Goal: Task Accomplishment & Management: Use online tool/utility

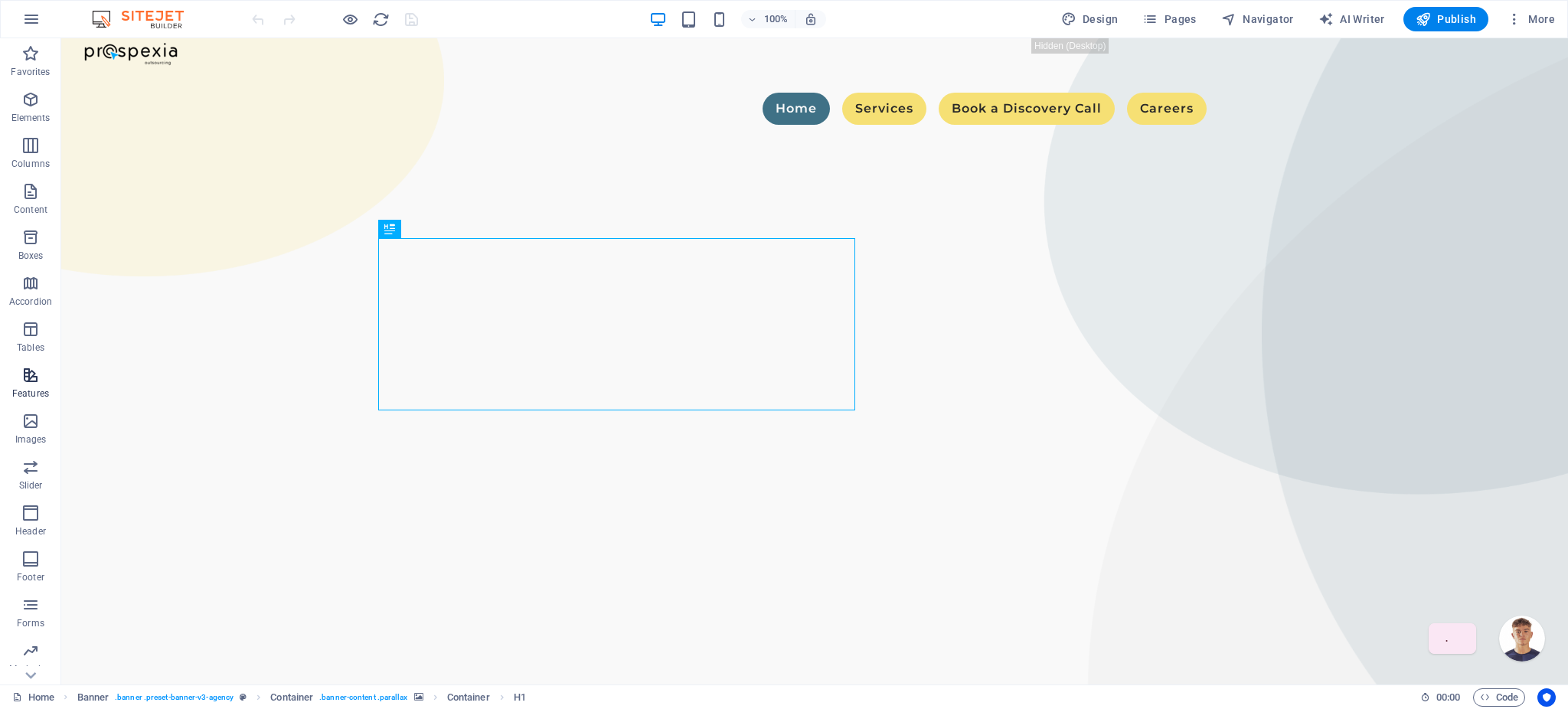
click at [20, 380] on span "Features" at bounding box center [31, 384] width 61 height 36
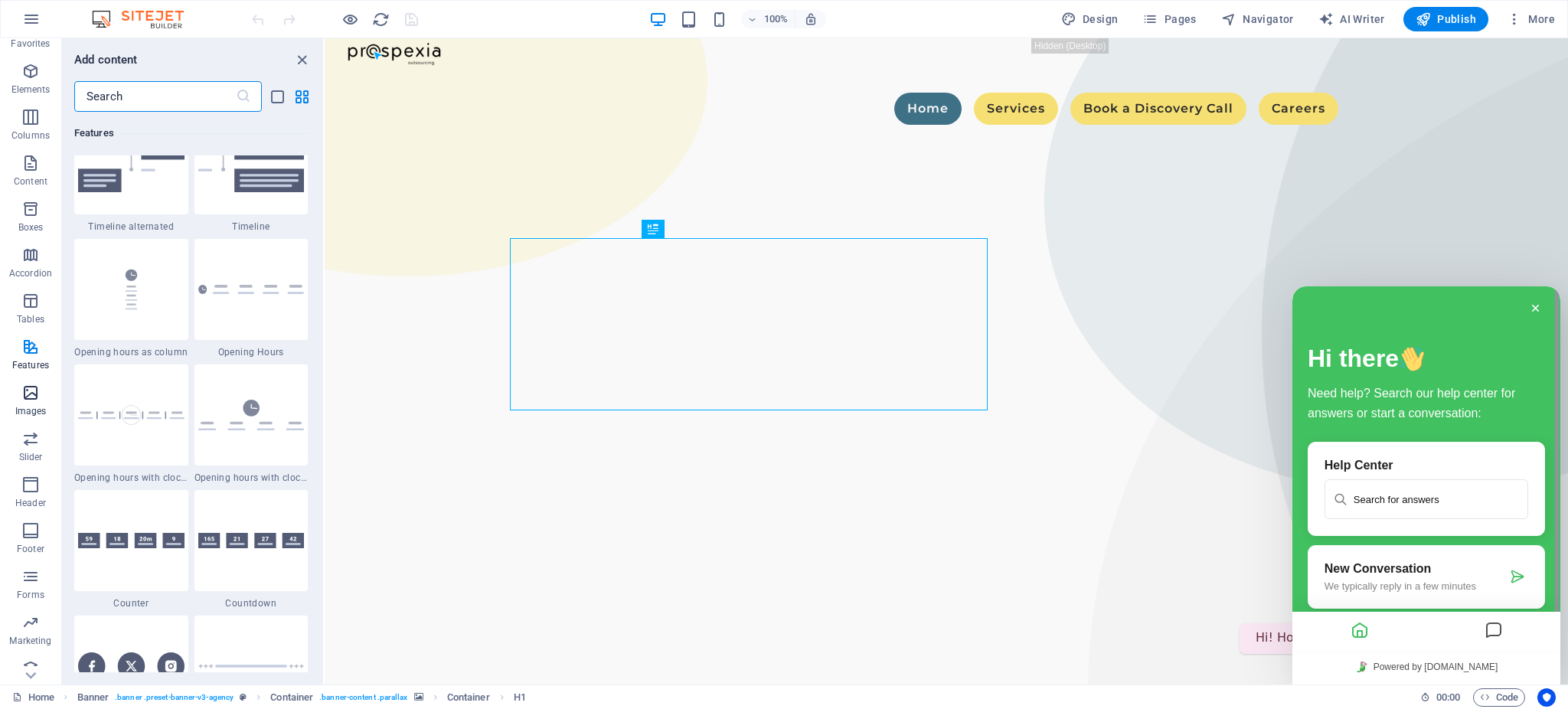
scroll to position [42, 0]
click at [36, 616] on icon "button" at bounding box center [31, 608] width 19 height 19
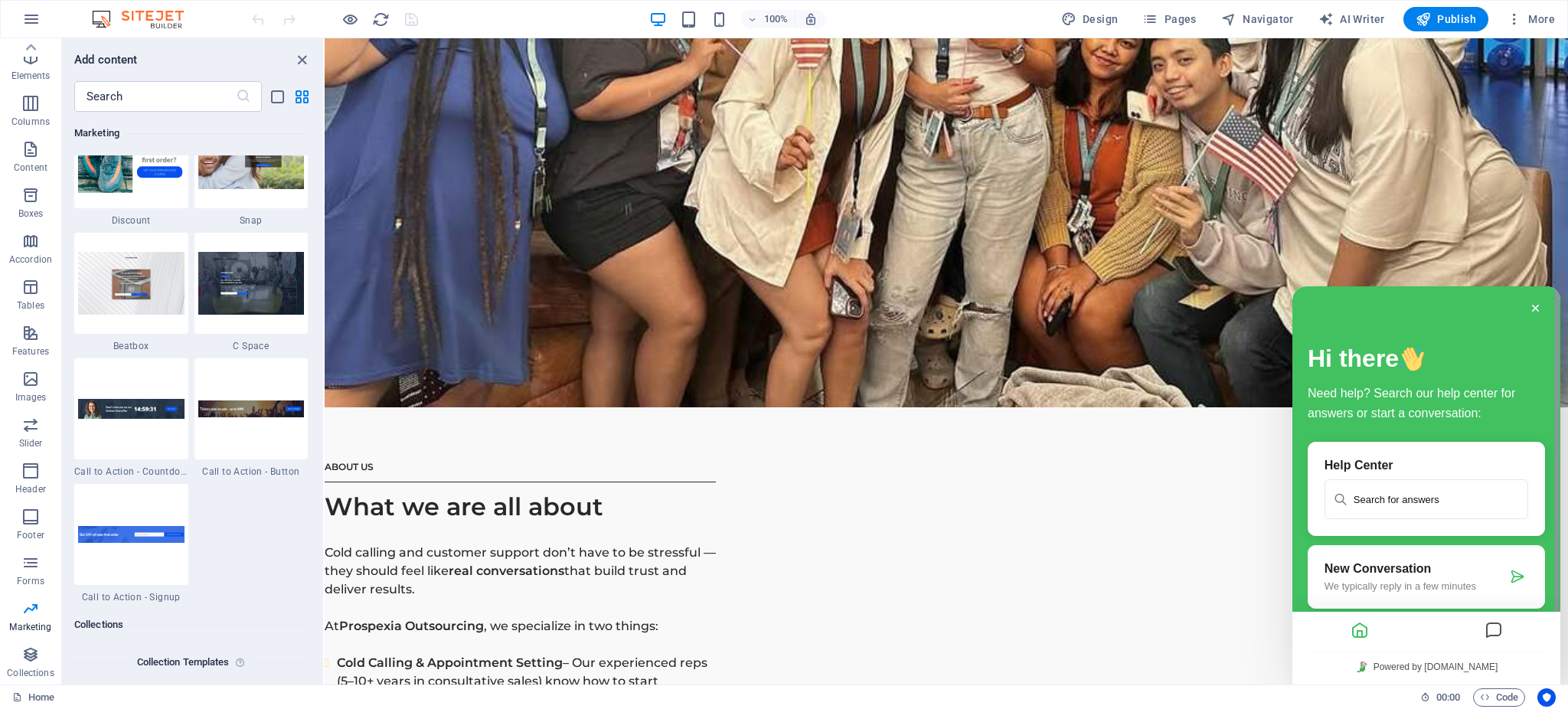
scroll to position [13694, 0]
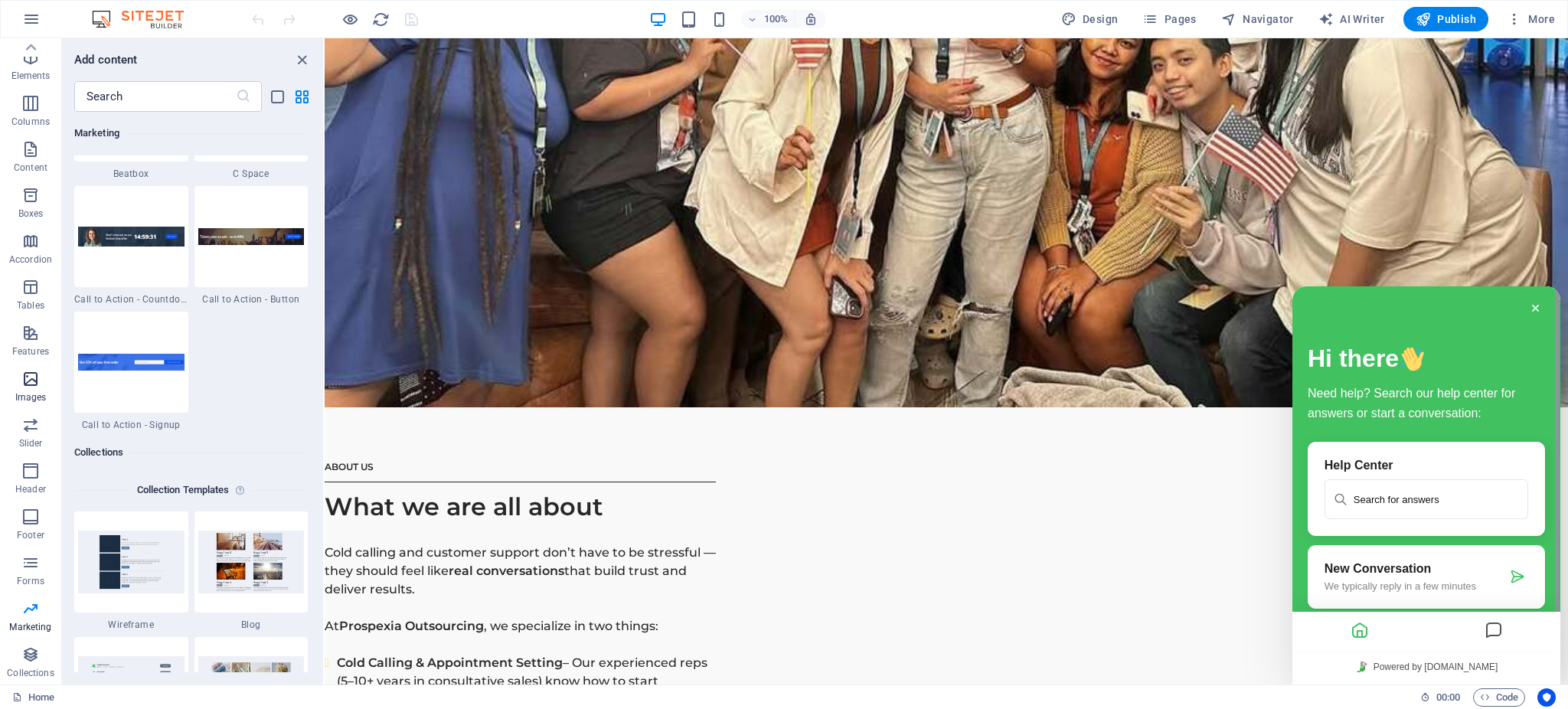
click at [28, 375] on icon "button" at bounding box center [31, 379] width 19 height 19
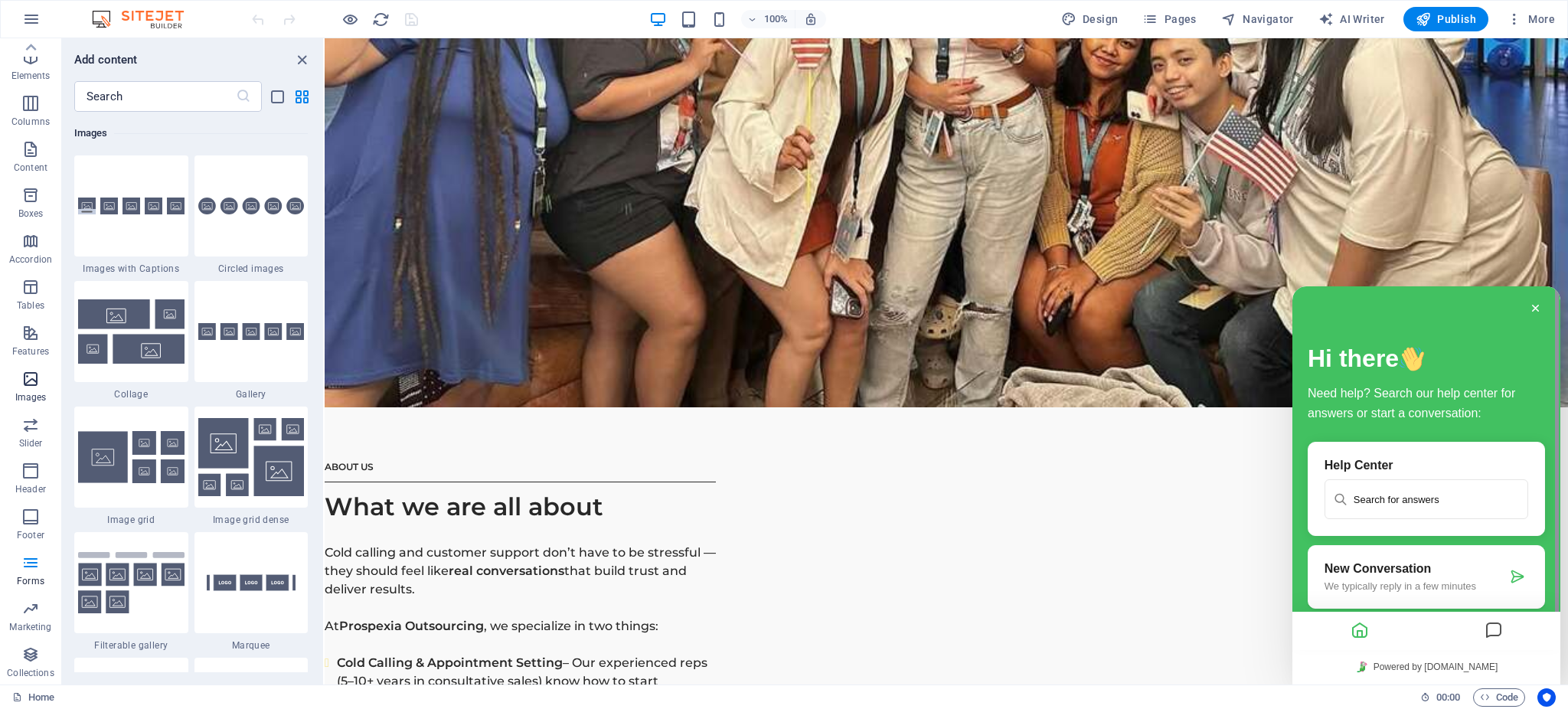
scroll to position [7762, 0]
click at [36, 344] on span "Features" at bounding box center [31, 341] width 61 height 36
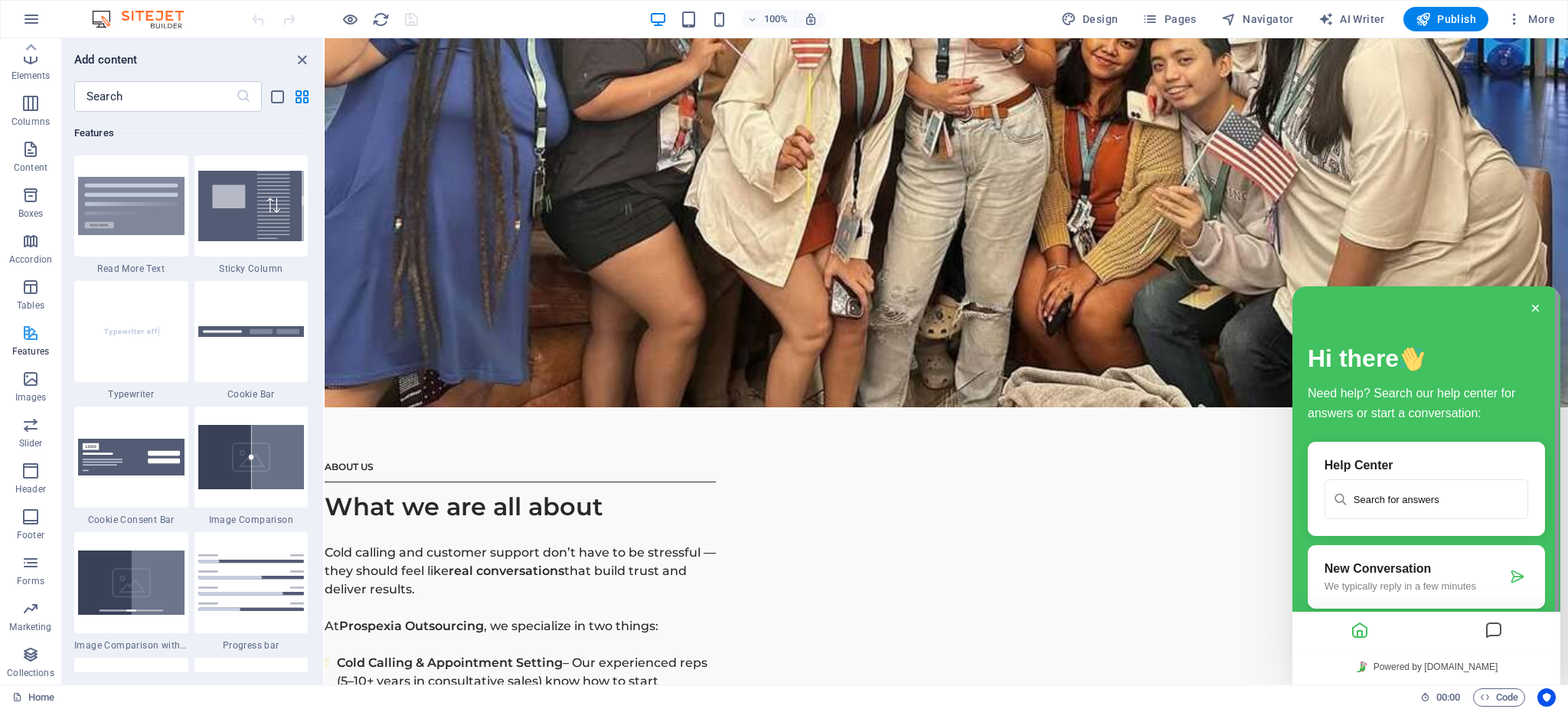
scroll to position [5967, 0]
click at [37, 278] on icon "button" at bounding box center [31, 287] width 19 height 19
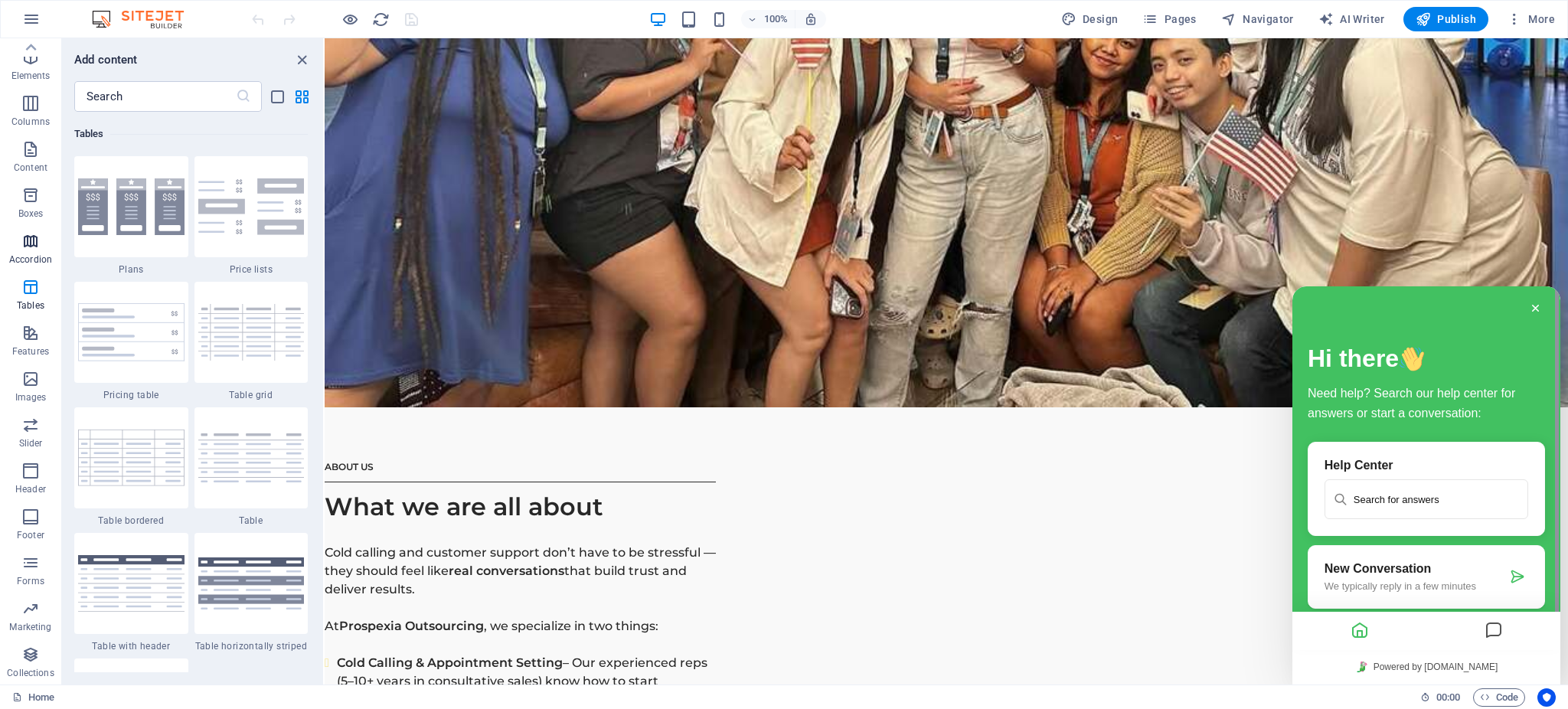
click at [33, 248] on icon "button" at bounding box center [31, 241] width 19 height 19
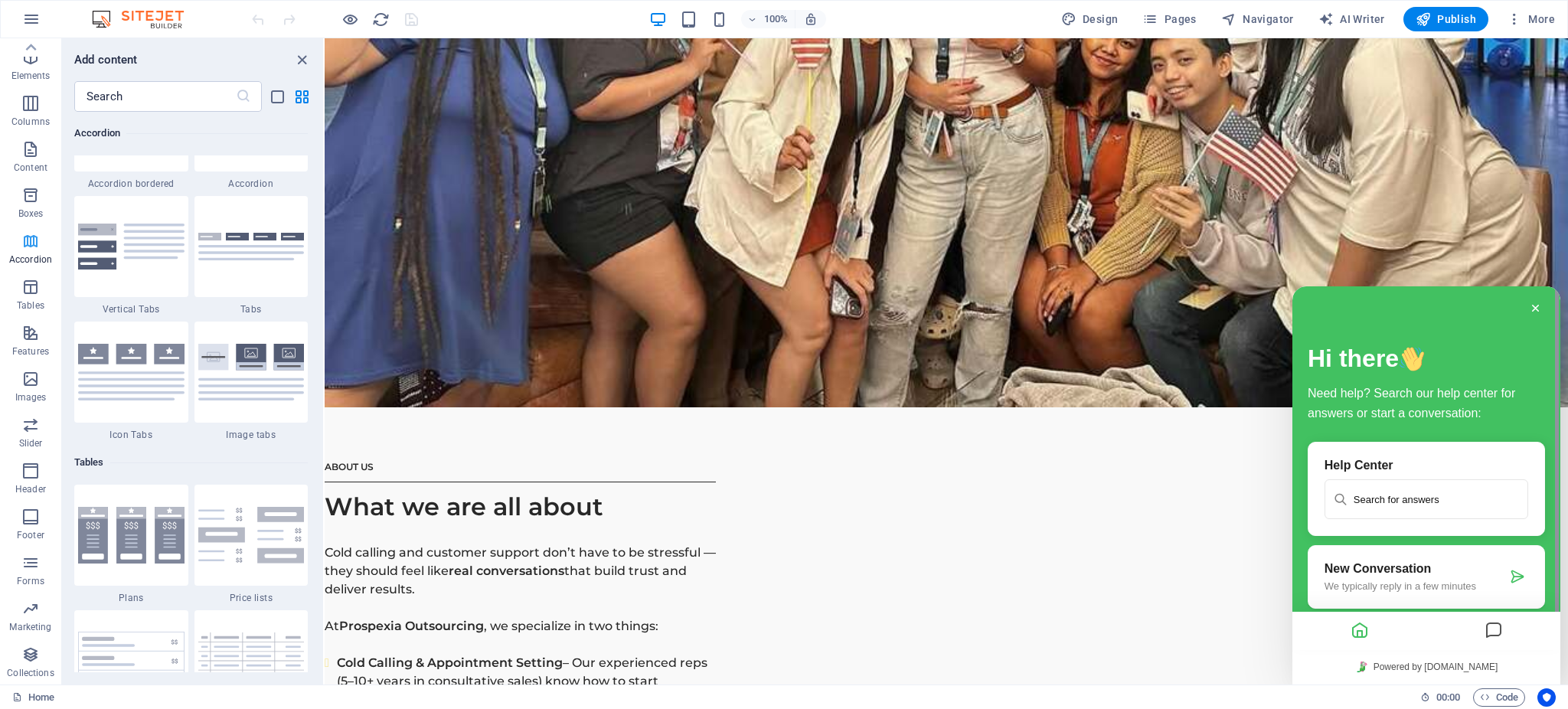
scroll to position [4888, 0]
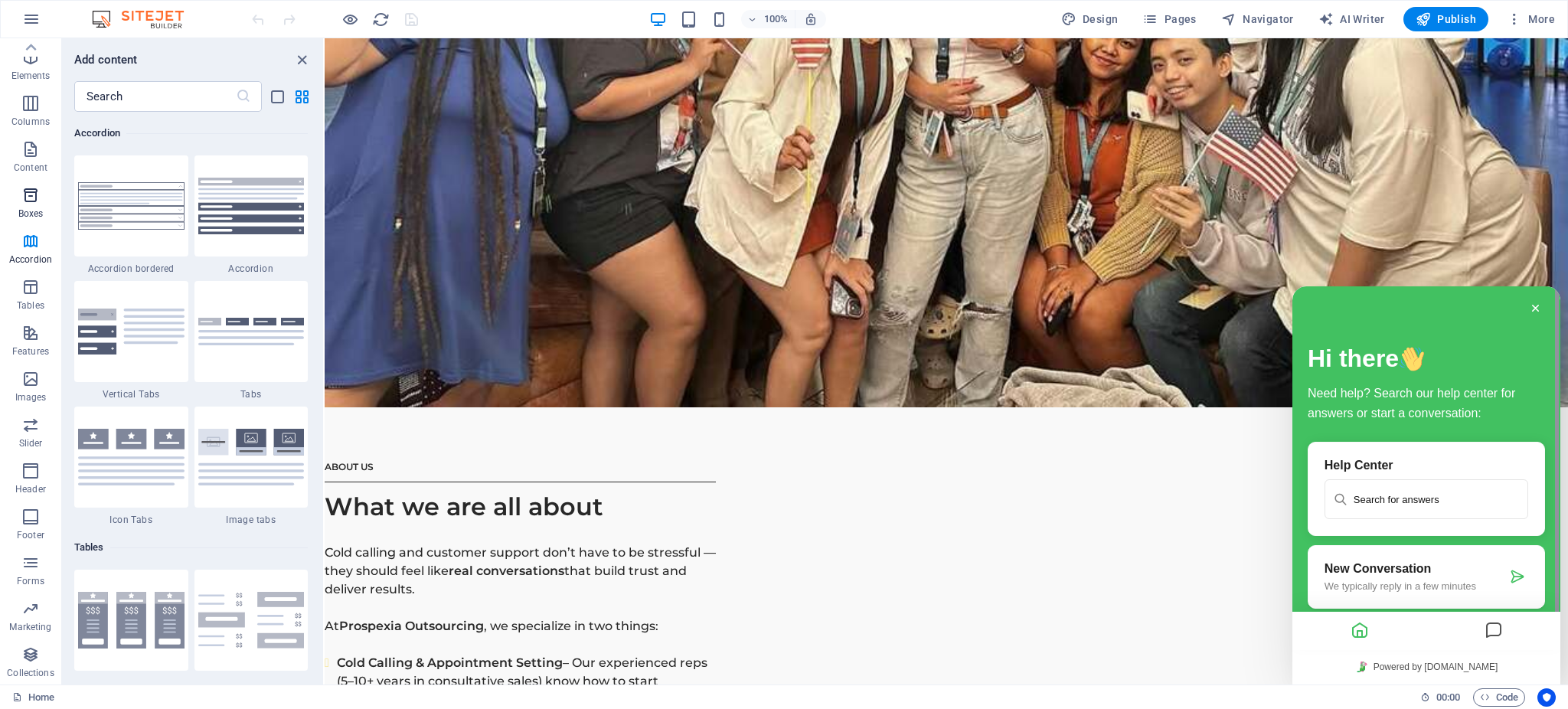
click at [40, 211] on p "Boxes" at bounding box center [32, 213] width 26 height 12
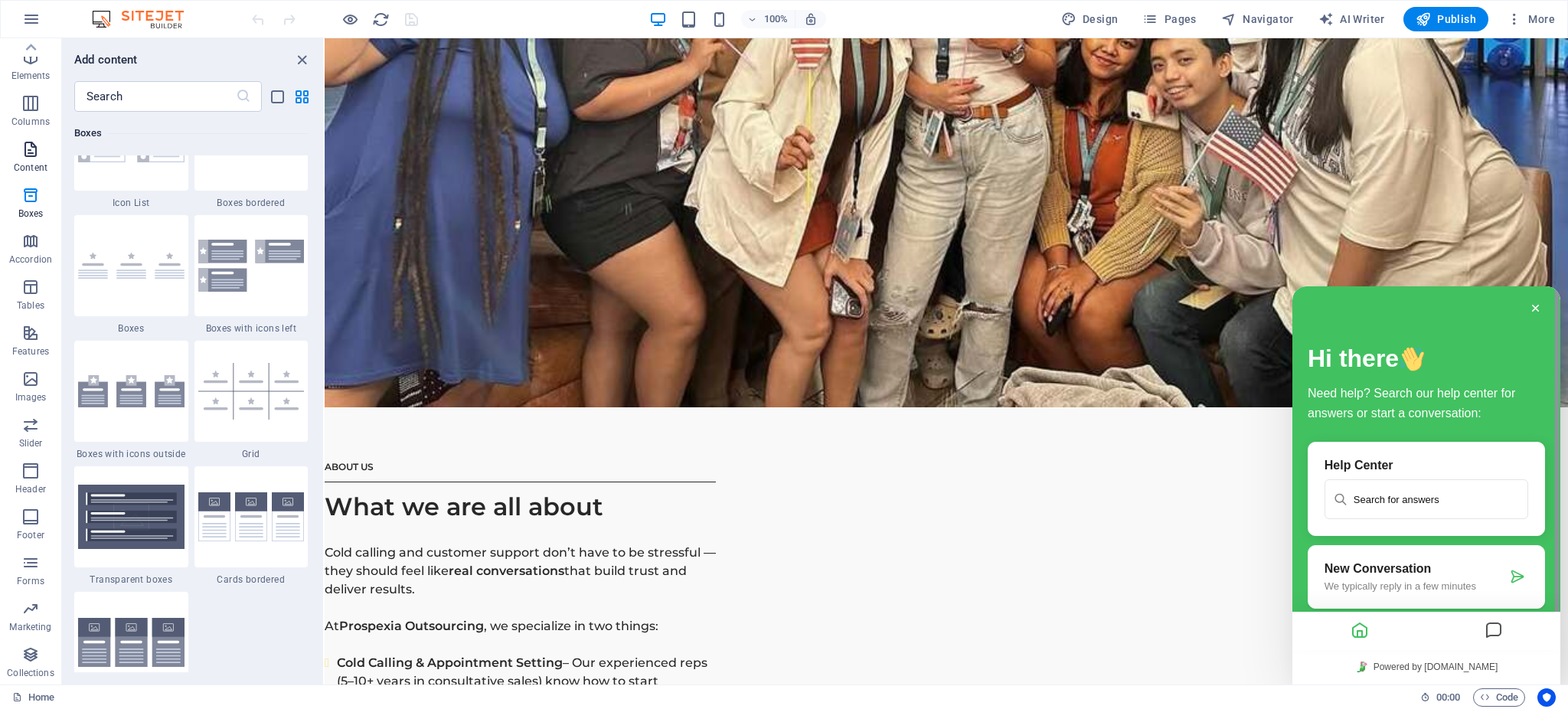
click at [36, 162] on p "Content" at bounding box center [31, 168] width 34 height 12
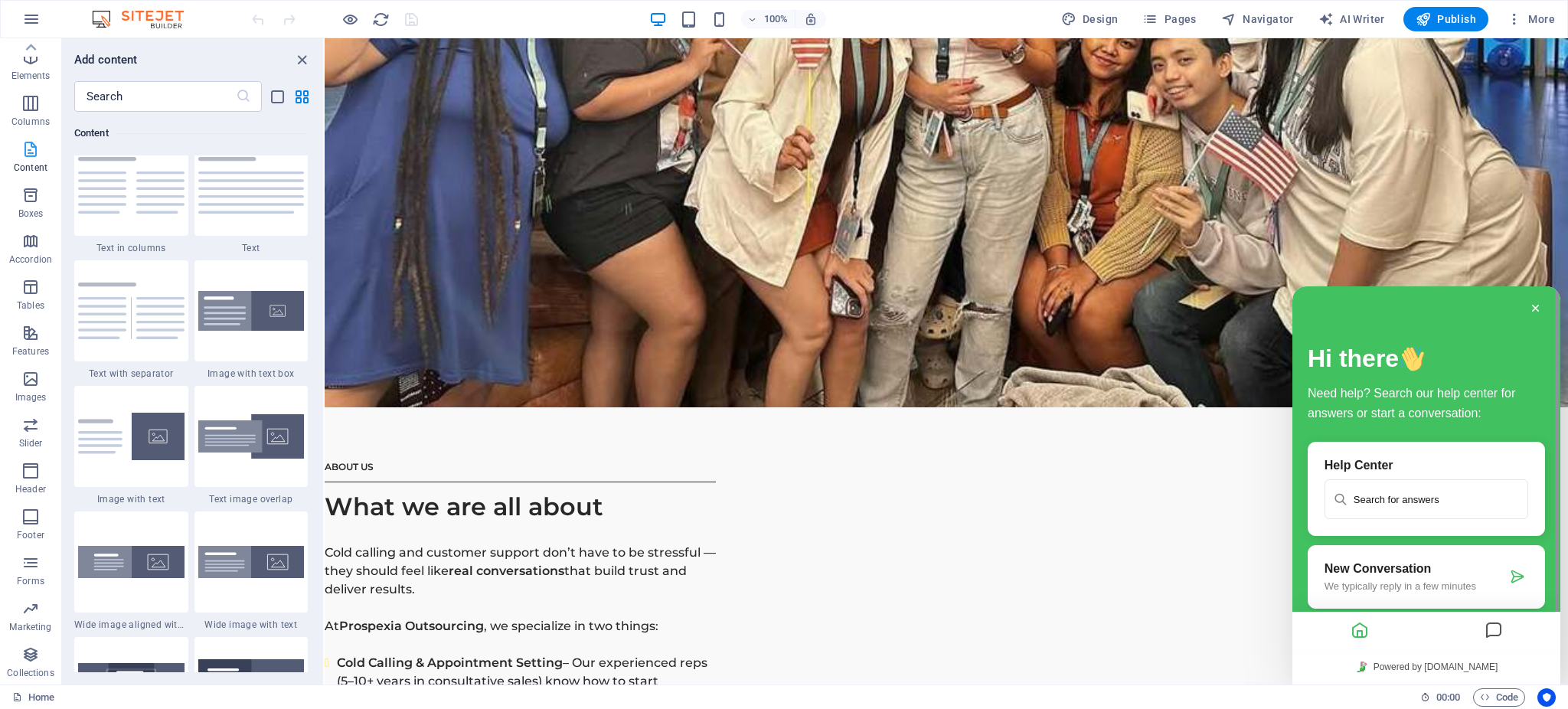
scroll to position [2677, 0]
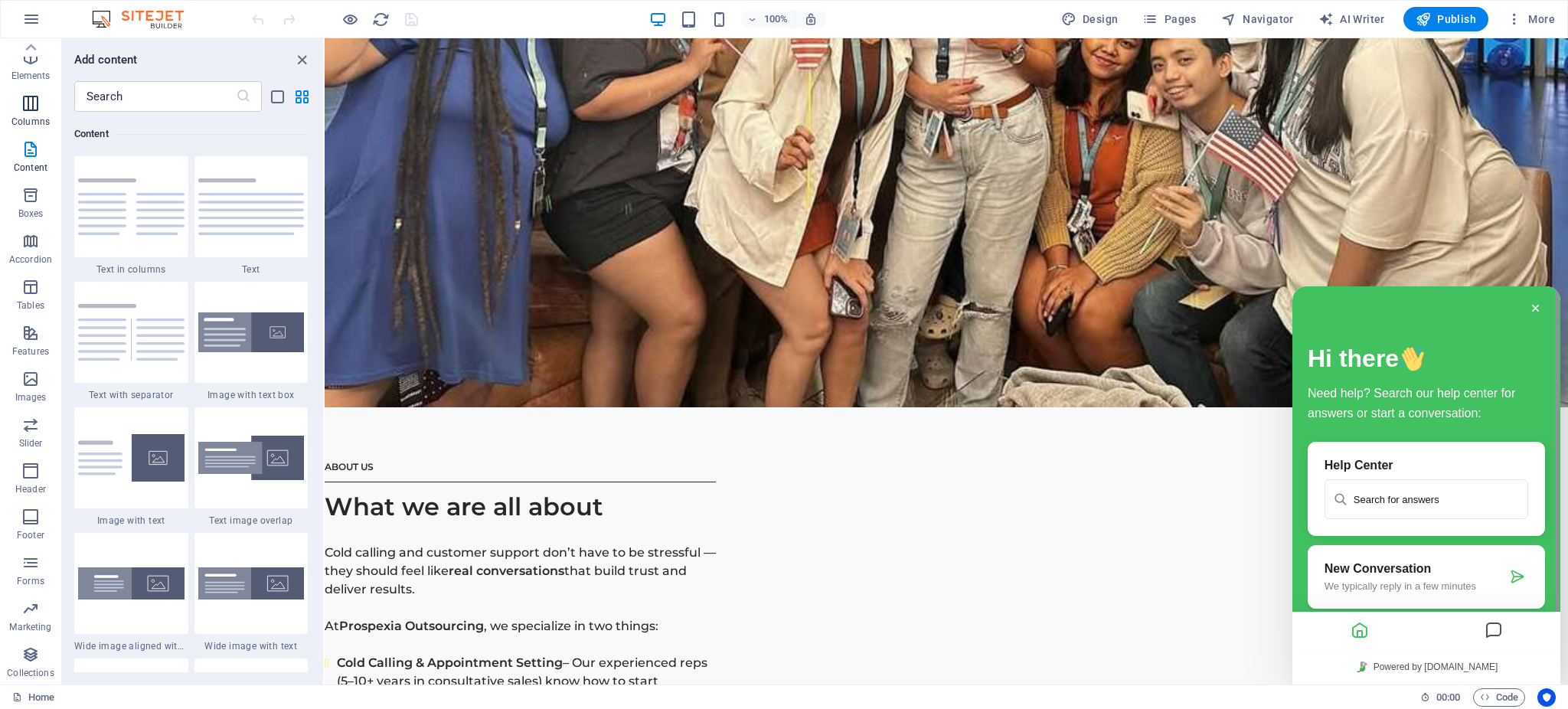
click at [22, 99] on icon "button" at bounding box center [31, 103] width 19 height 19
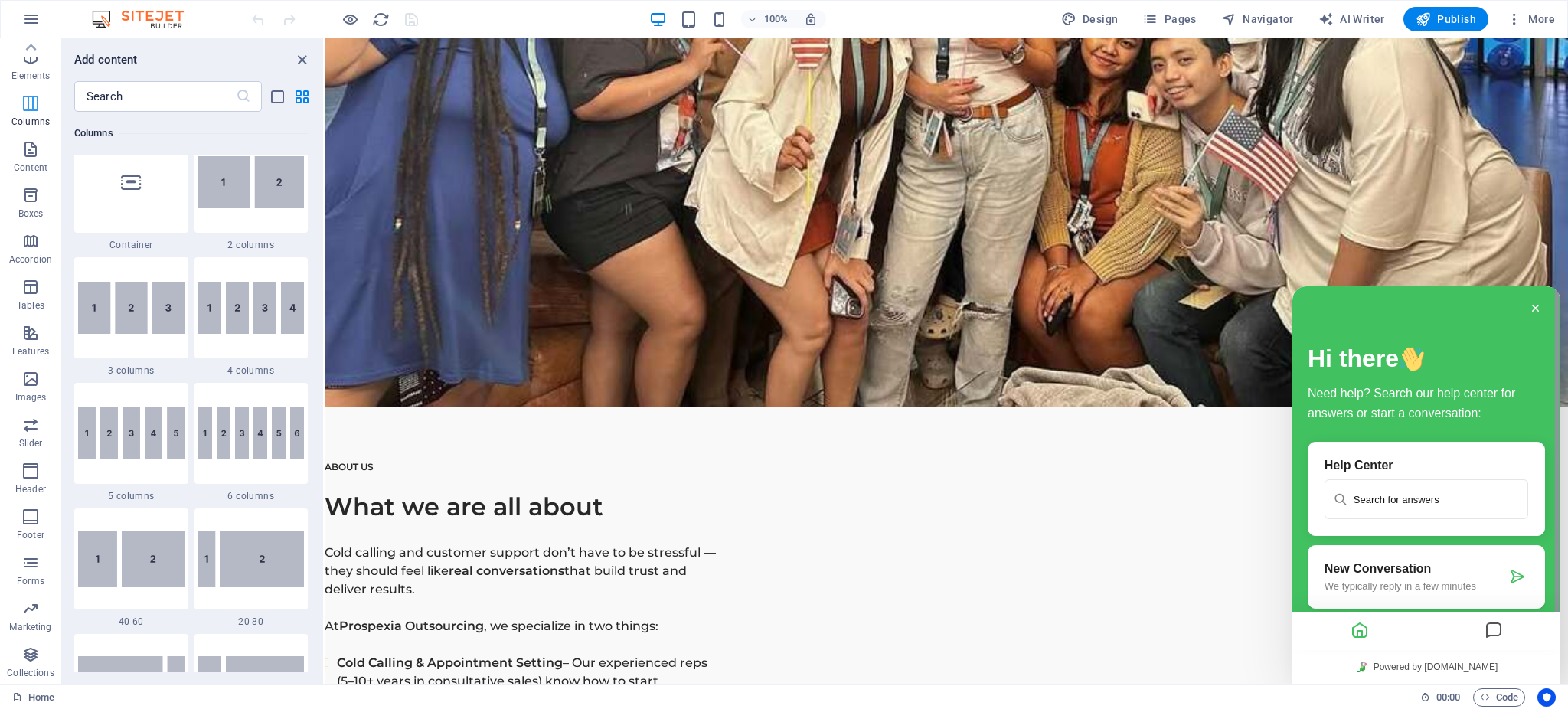
scroll to position [757, 0]
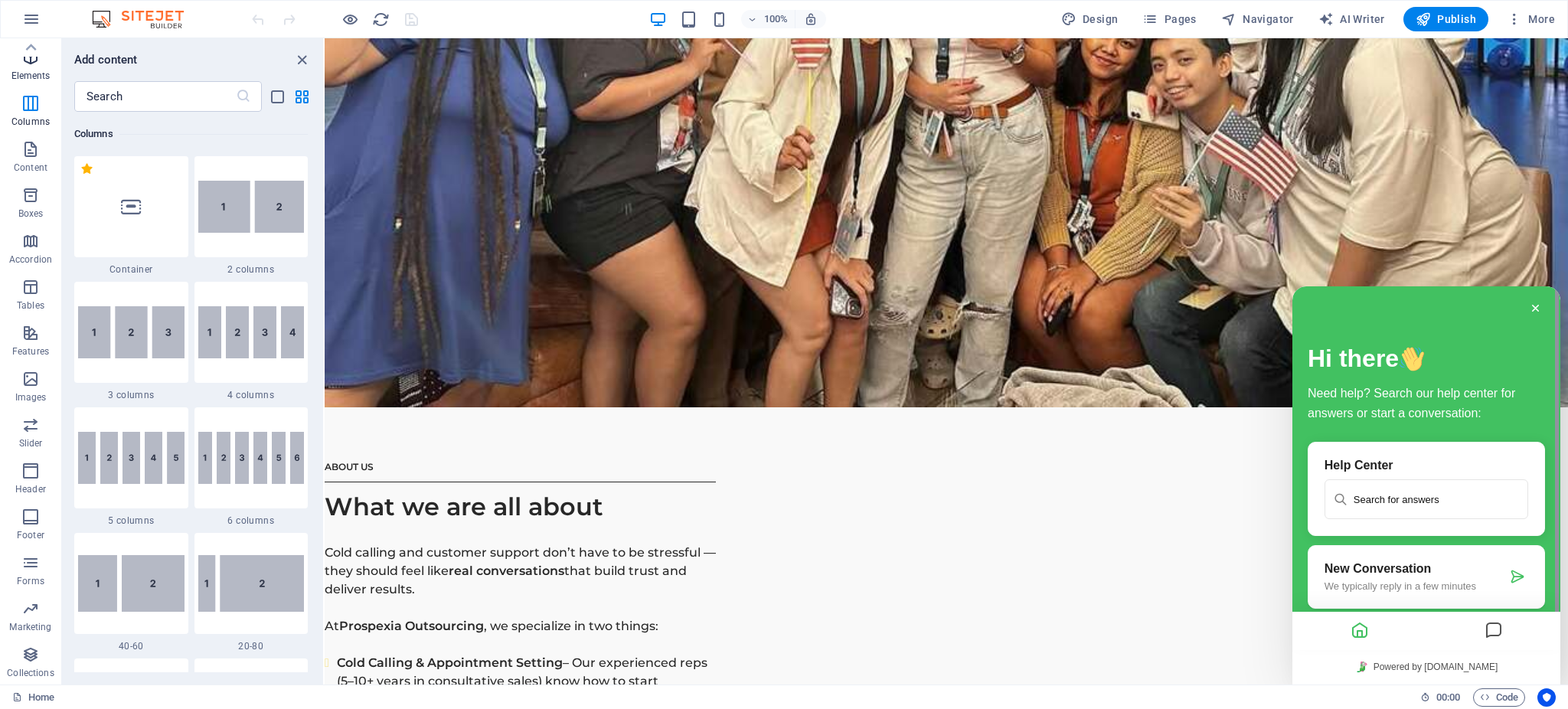
click at [29, 74] on p "Elements" at bounding box center [32, 76] width 39 height 12
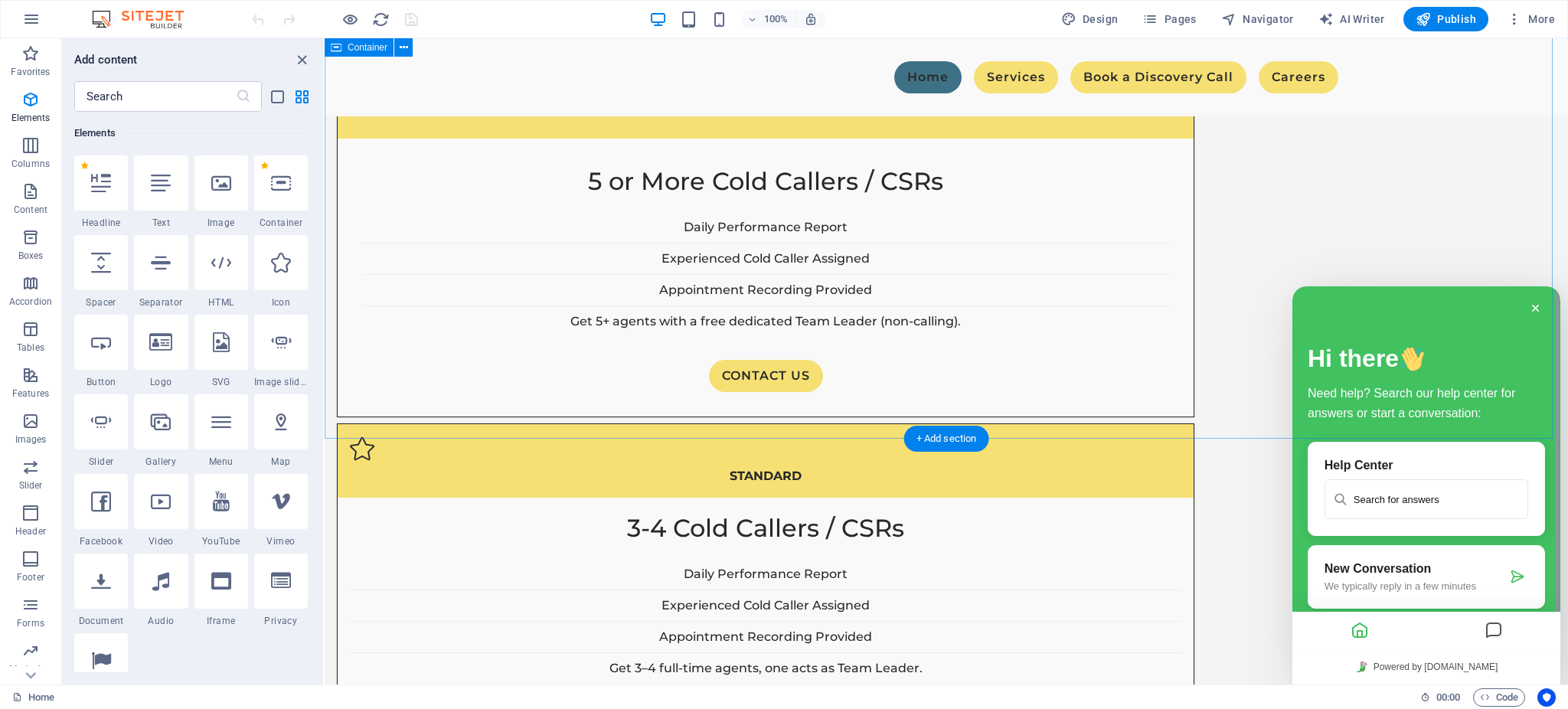
scroll to position [5630, 0]
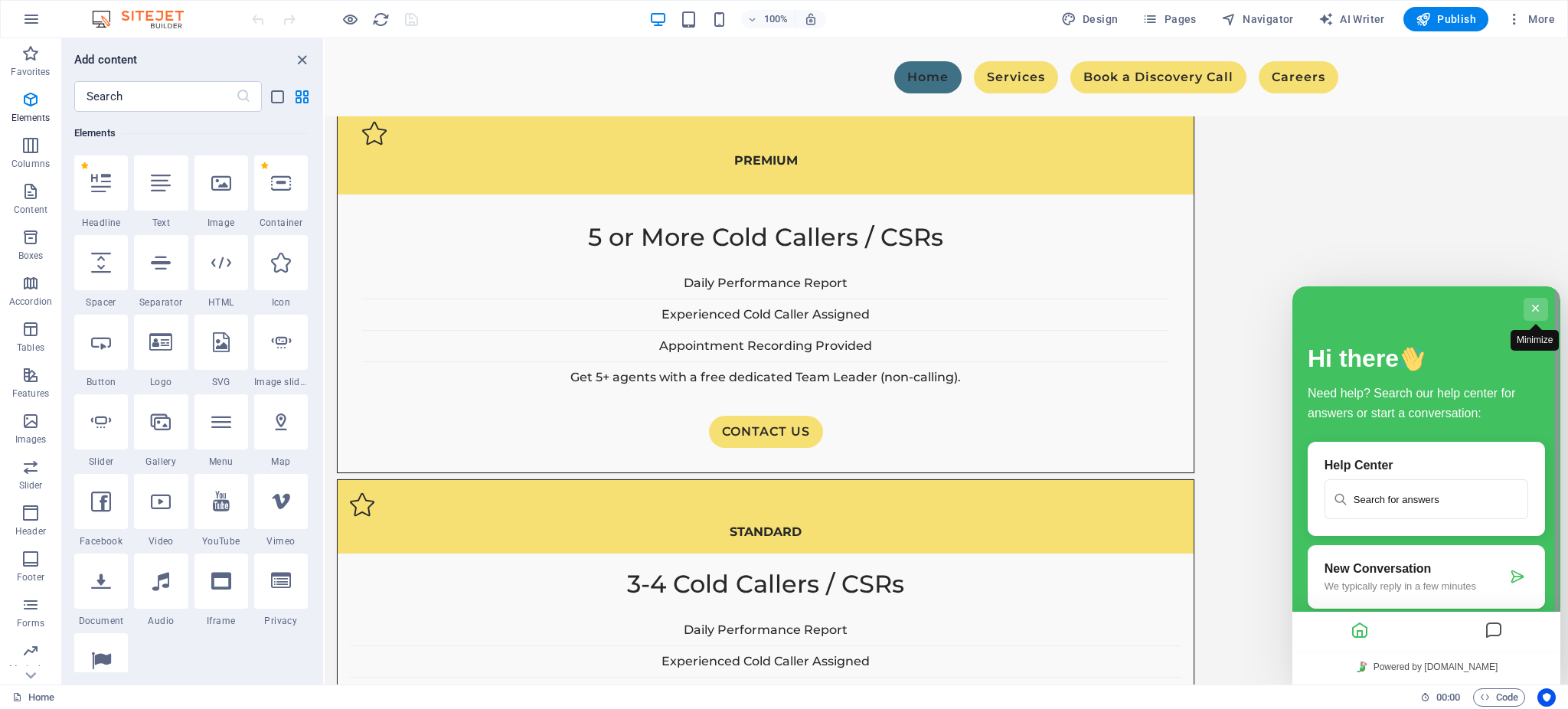
click at [1535, 307] on button "Minimize" at bounding box center [1535, 309] width 25 height 23
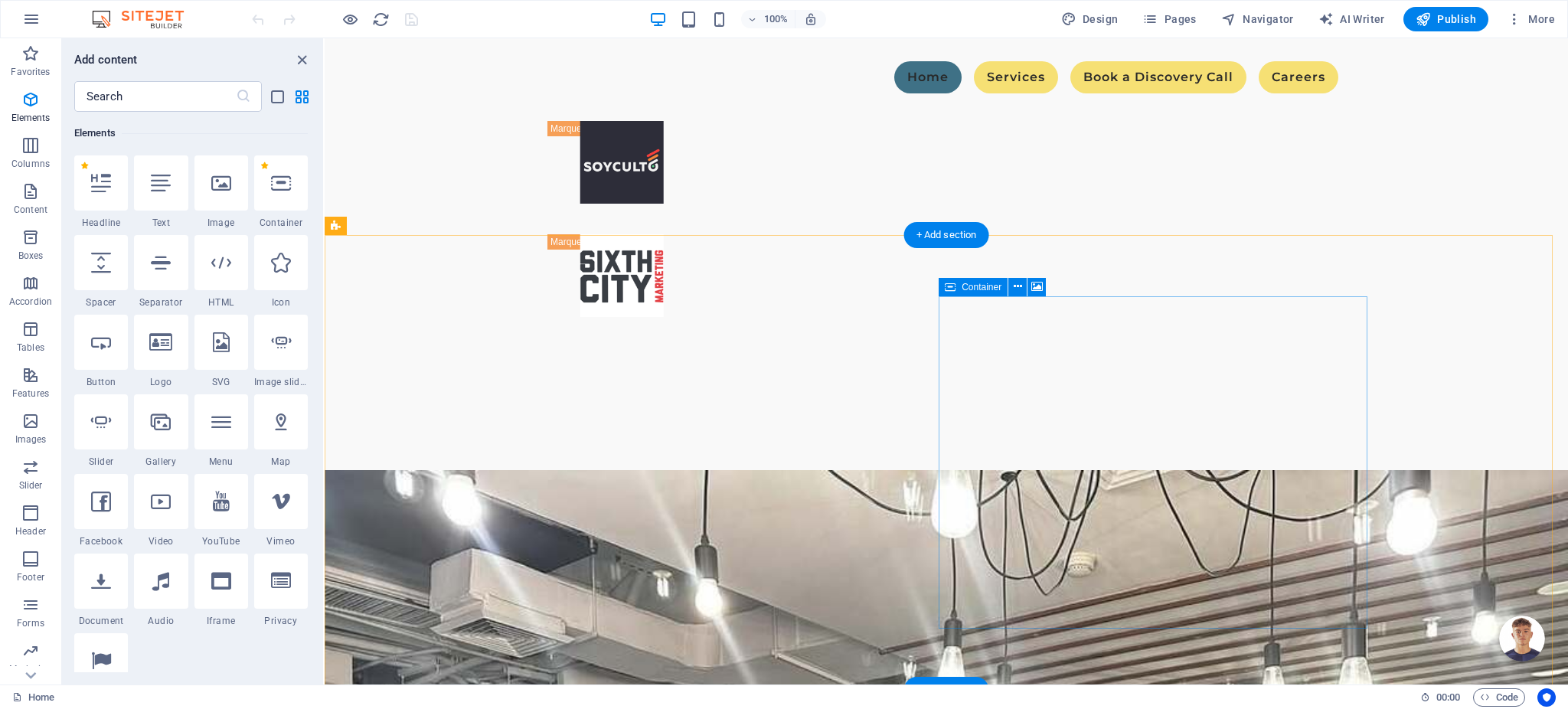
scroll to position [2636, 0]
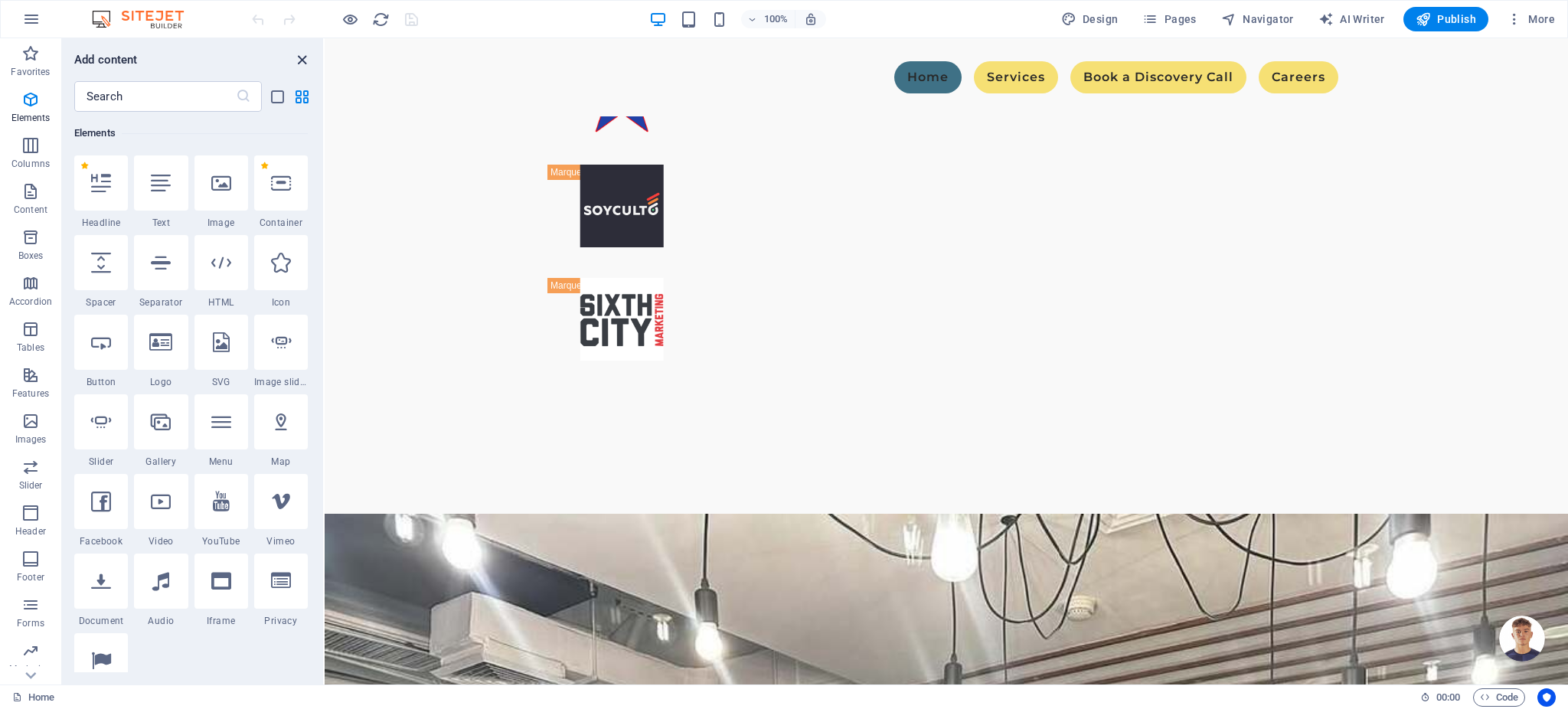
click at [299, 56] on icon "close panel" at bounding box center [302, 60] width 18 height 18
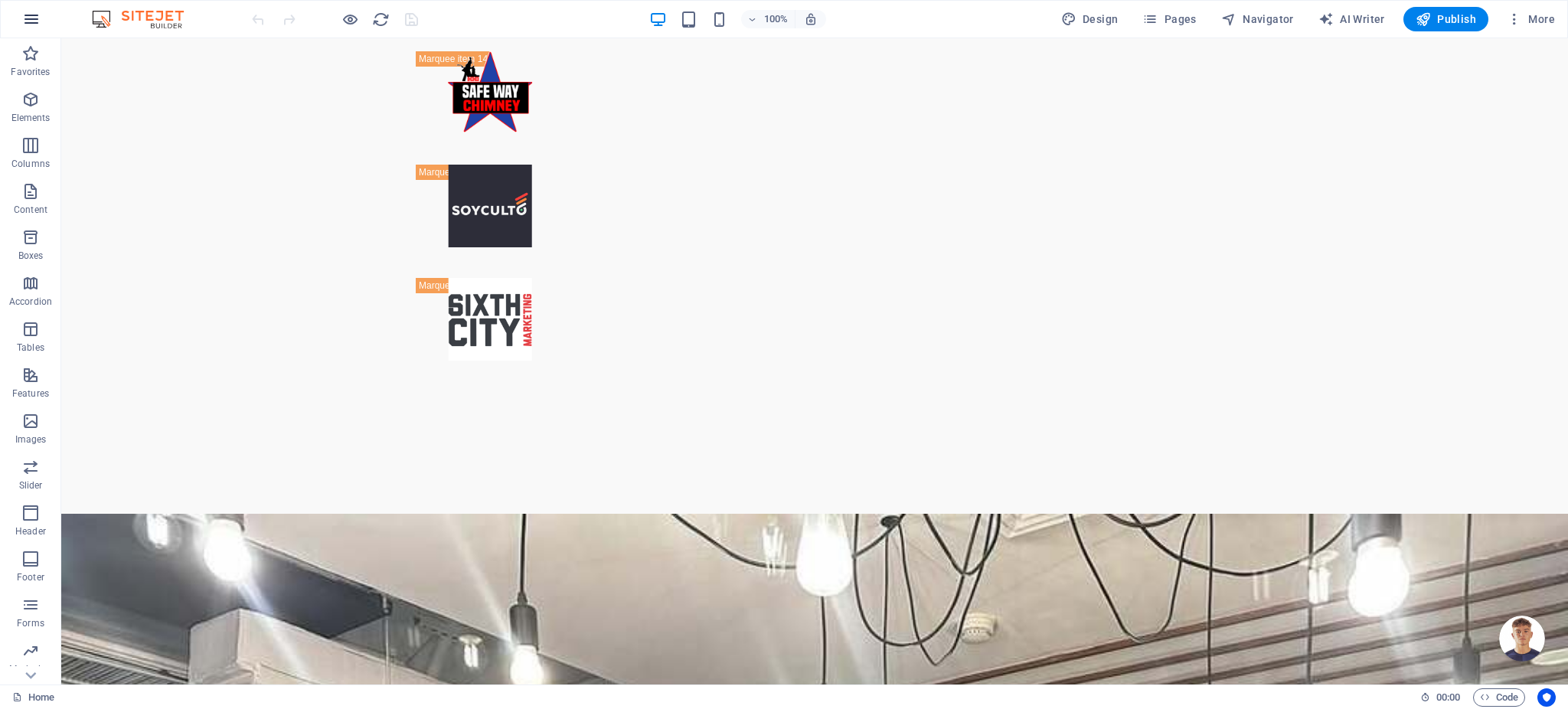
click at [28, 21] on icon "button" at bounding box center [32, 19] width 19 height 19
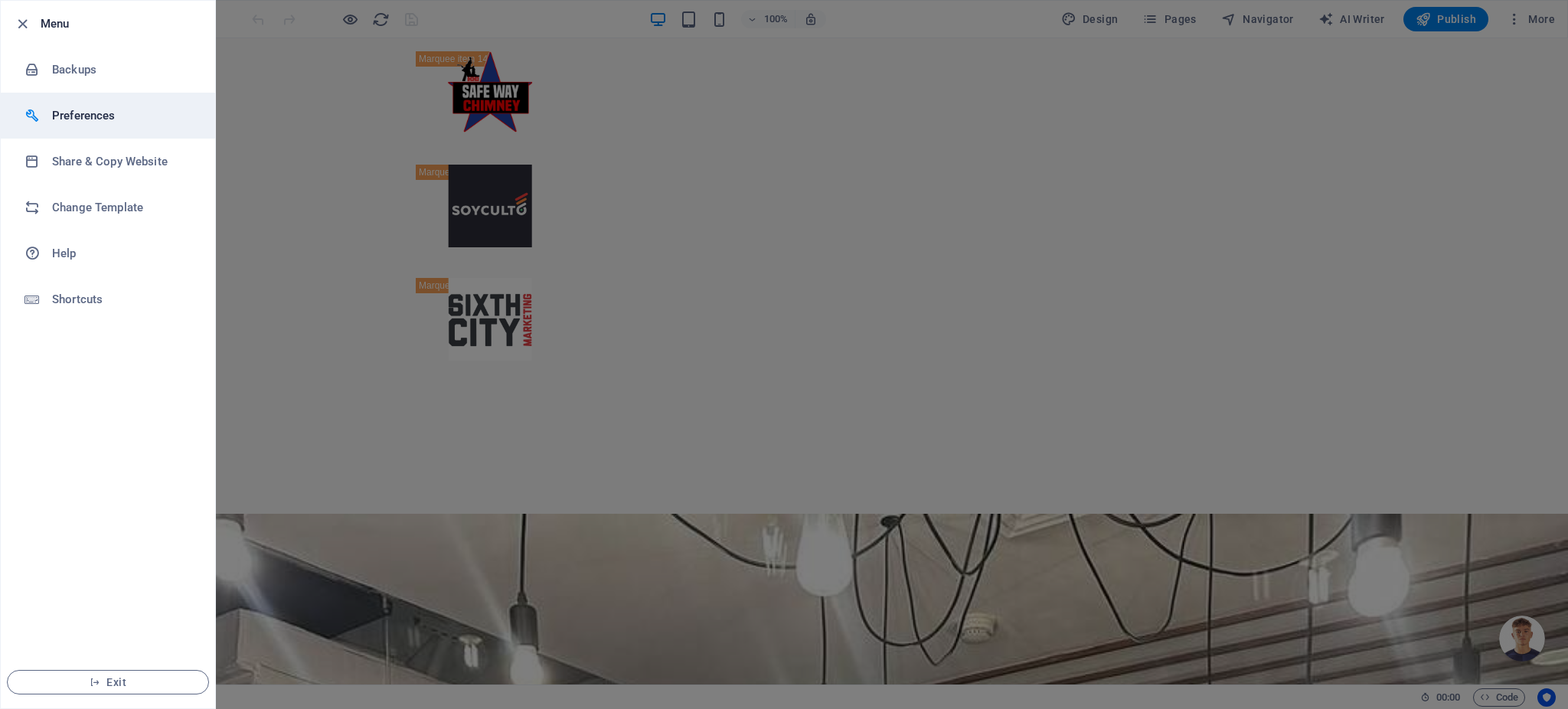
click at [81, 98] on li "Preferences" at bounding box center [107, 115] width 214 height 46
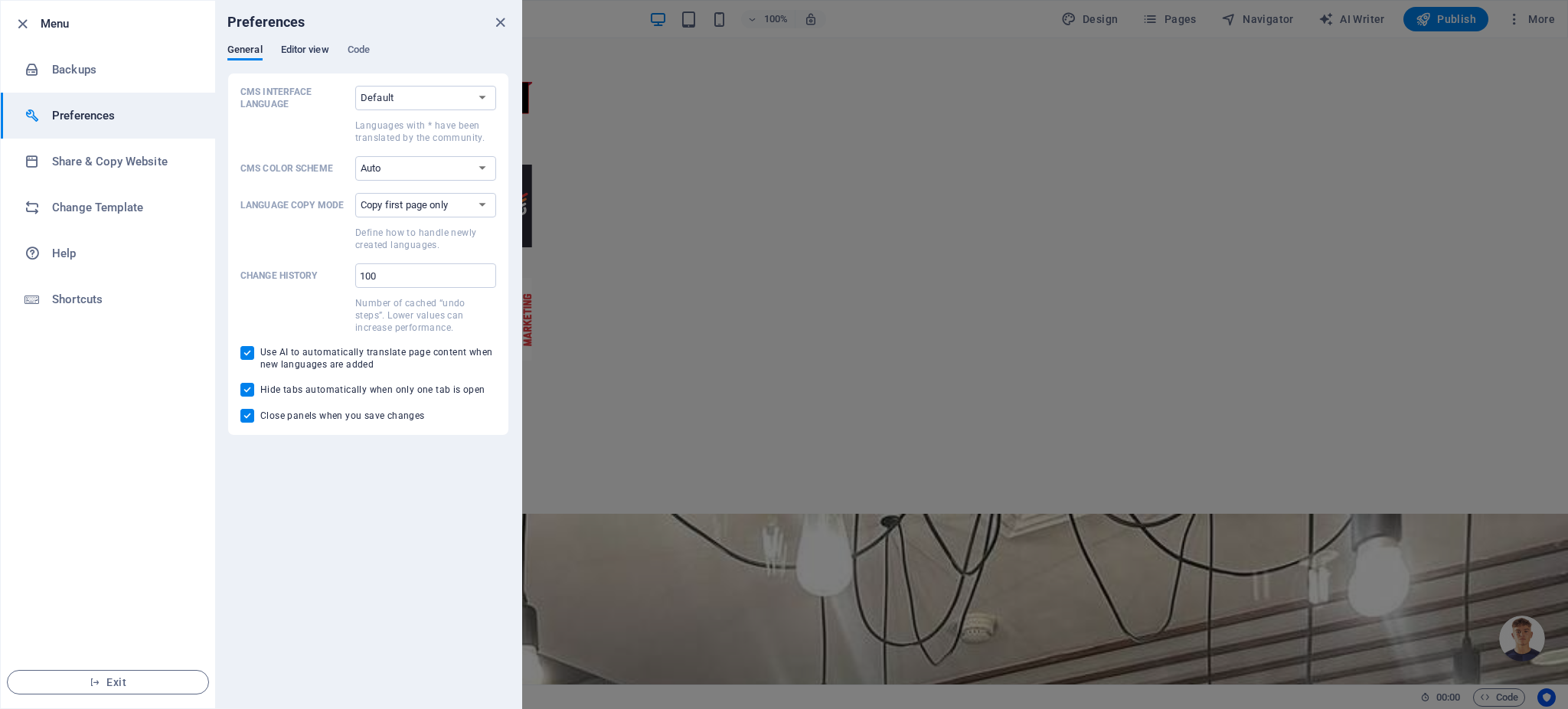
click at [307, 49] on span "Editor view" at bounding box center [305, 51] width 48 height 22
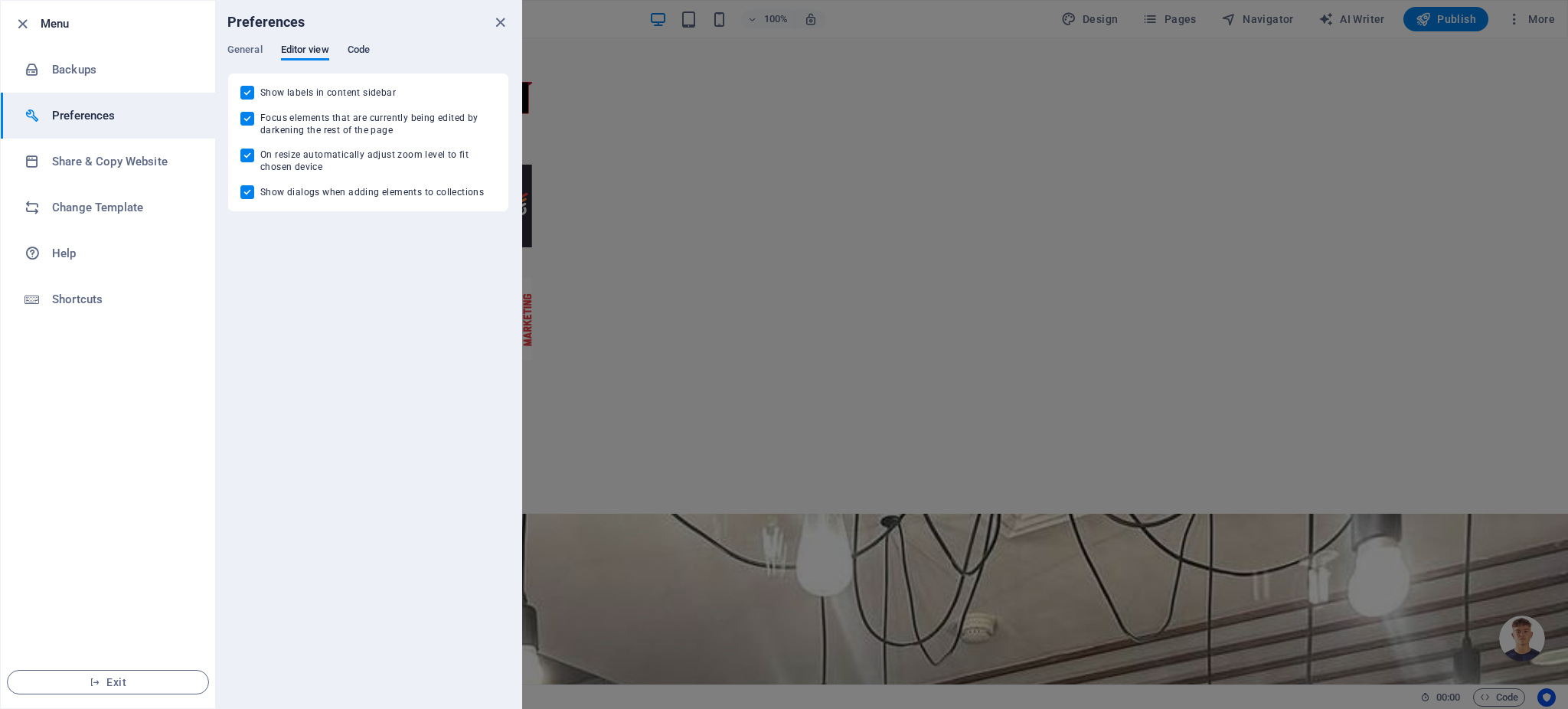
click at [349, 52] on span "Code" at bounding box center [358, 51] width 23 height 22
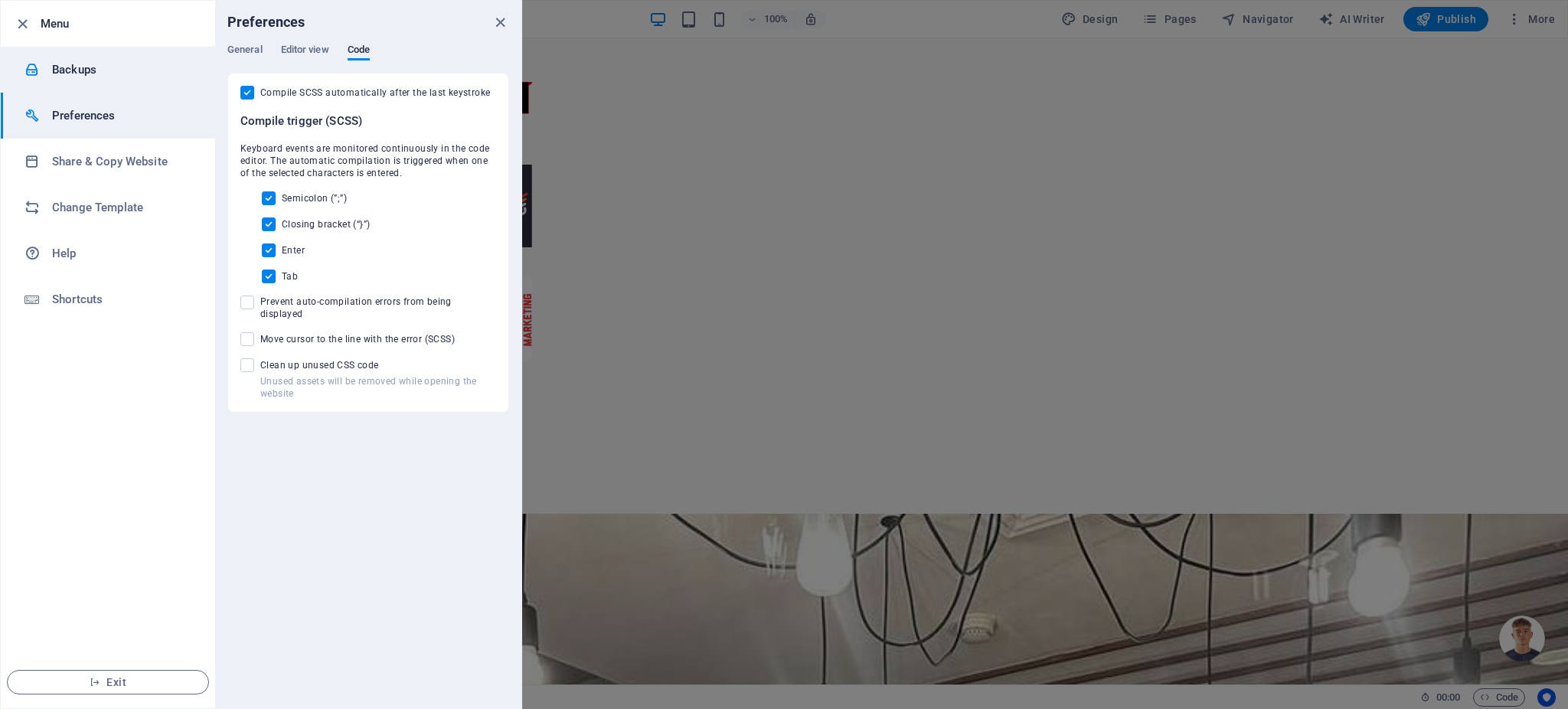
click at [107, 65] on h6 "Backups" at bounding box center [123, 69] width 142 height 19
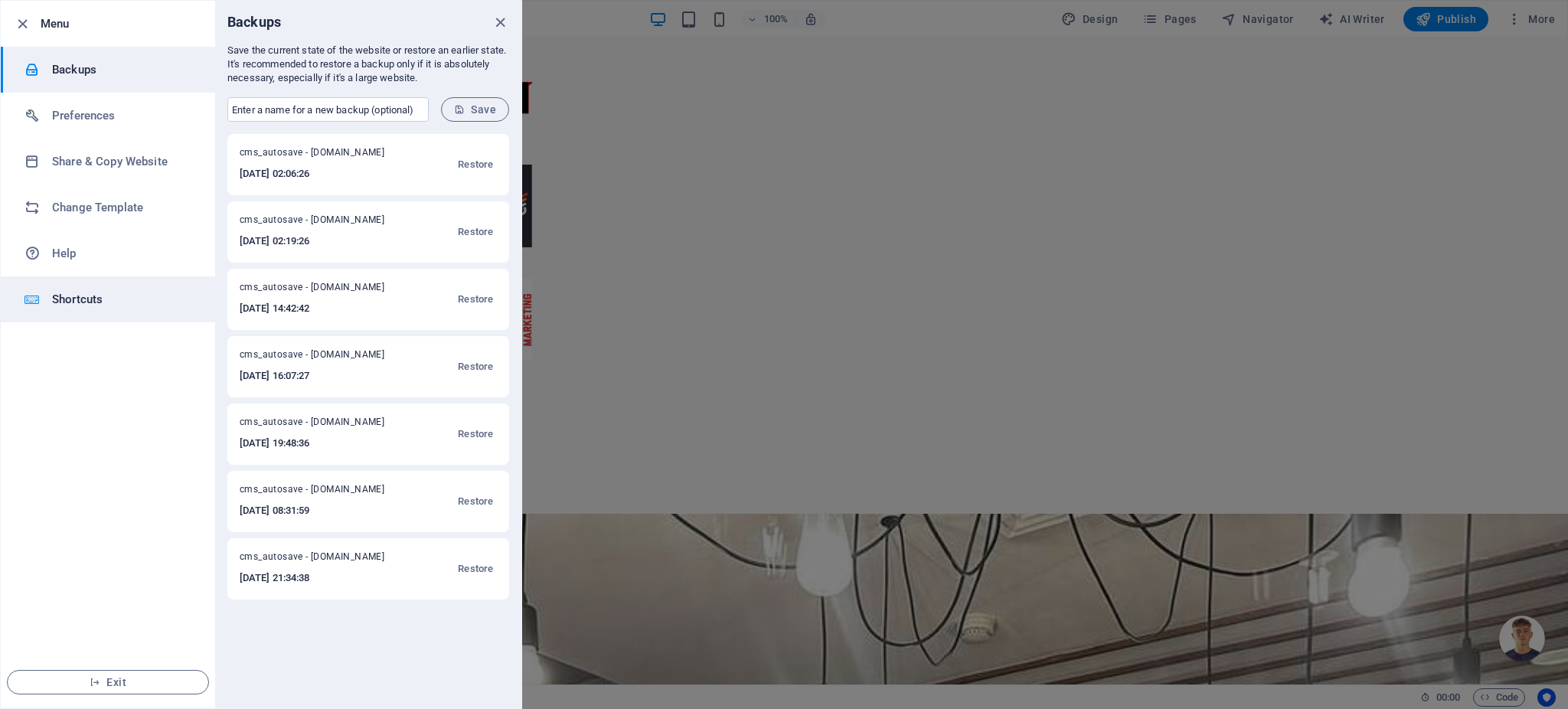
click at [114, 298] on h6 "Shortcuts" at bounding box center [123, 299] width 142 height 19
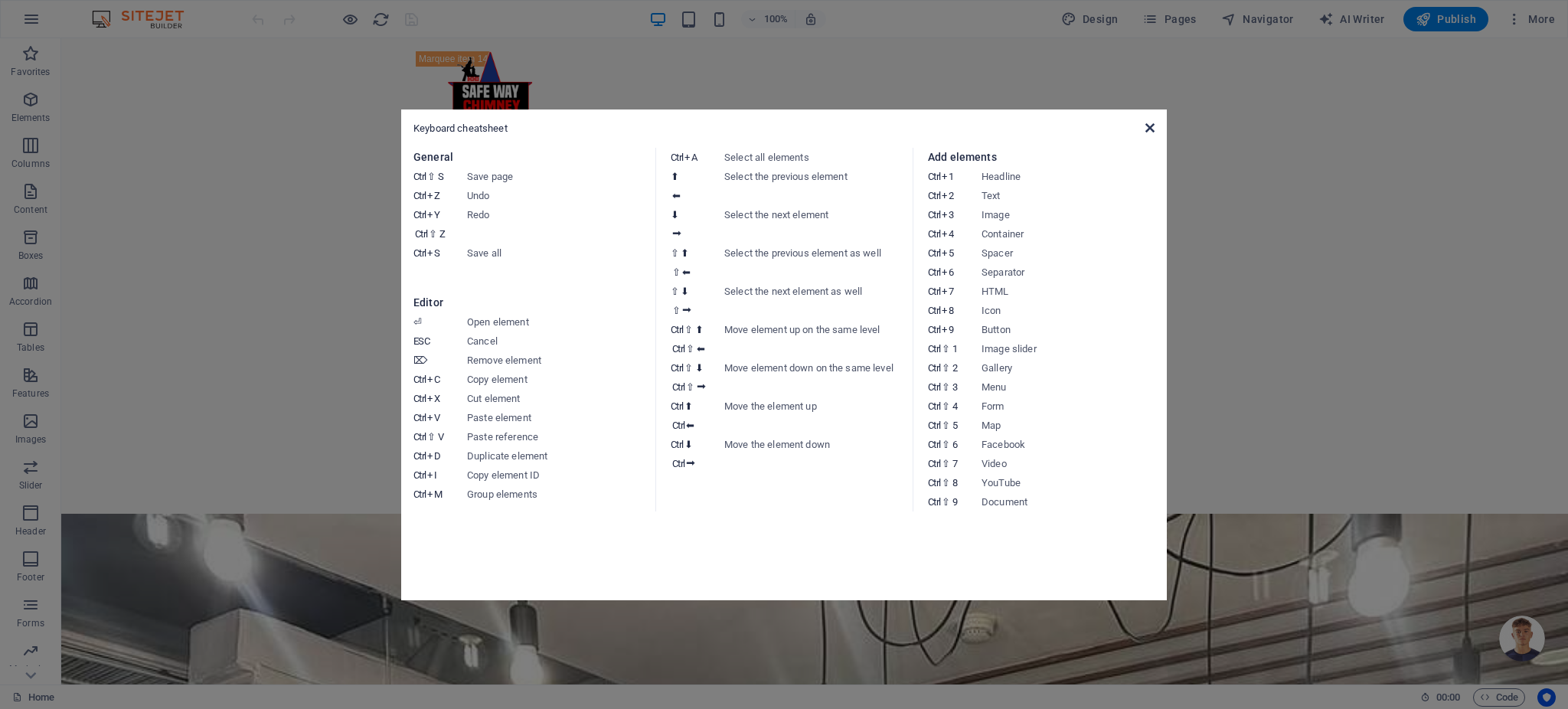
click at [1145, 126] on icon at bounding box center [1149, 127] width 9 height 12
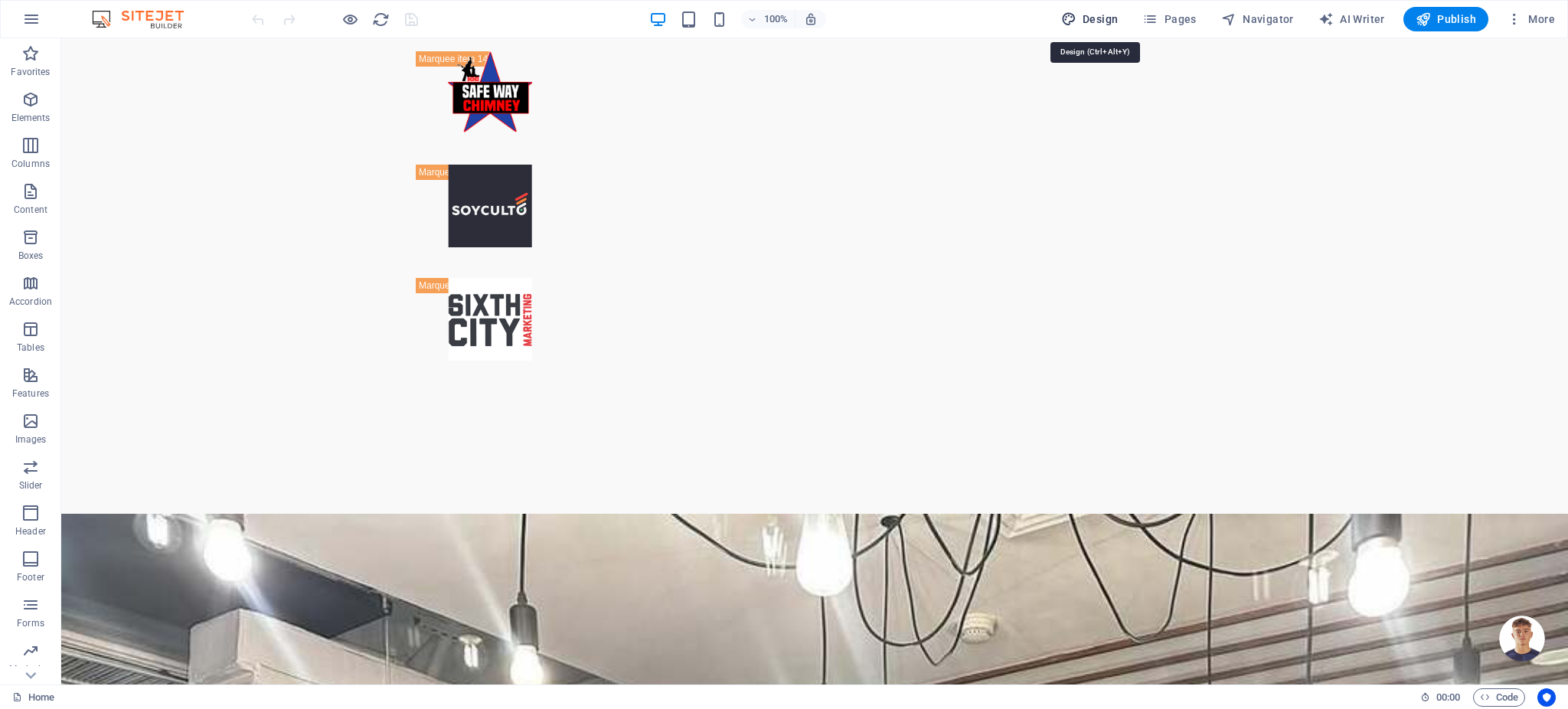
click at [1095, 20] on span "Design" at bounding box center [1090, 20] width 57 height 16
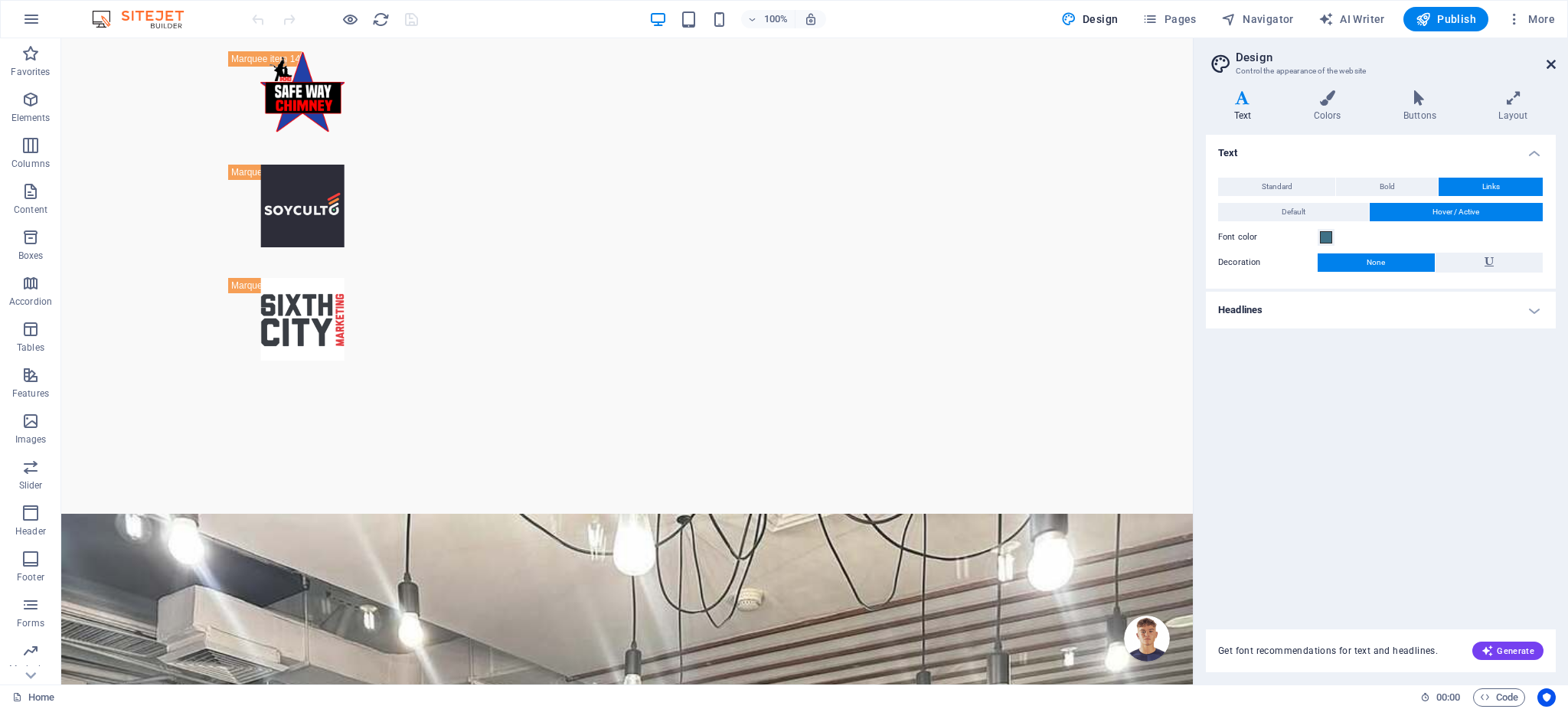
click at [1553, 60] on icon at bounding box center [1550, 64] width 9 height 12
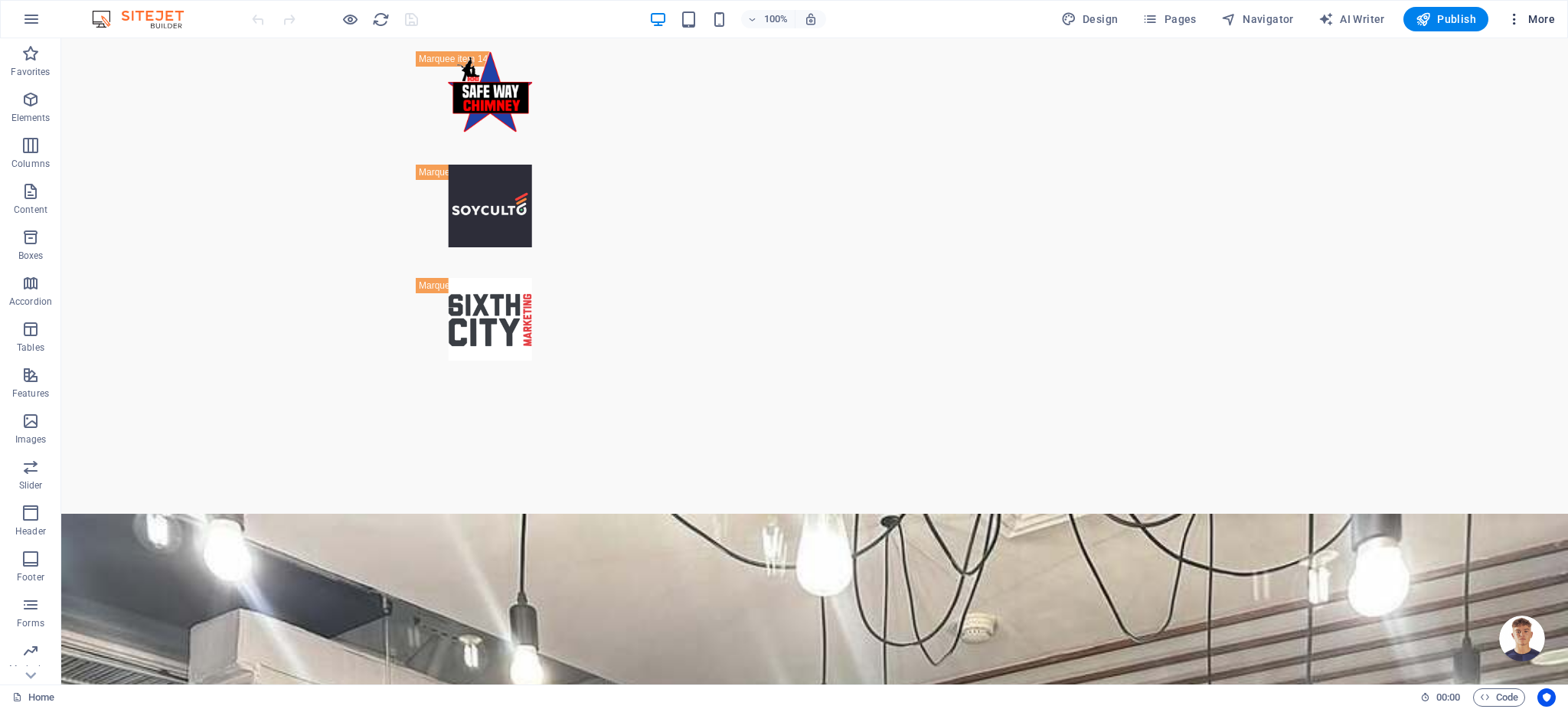
click at [1514, 21] on icon "button" at bounding box center [1515, 20] width 16 height 16
click at [1452, 349] on div at bounding box center [1439, 353] width 28 height 16
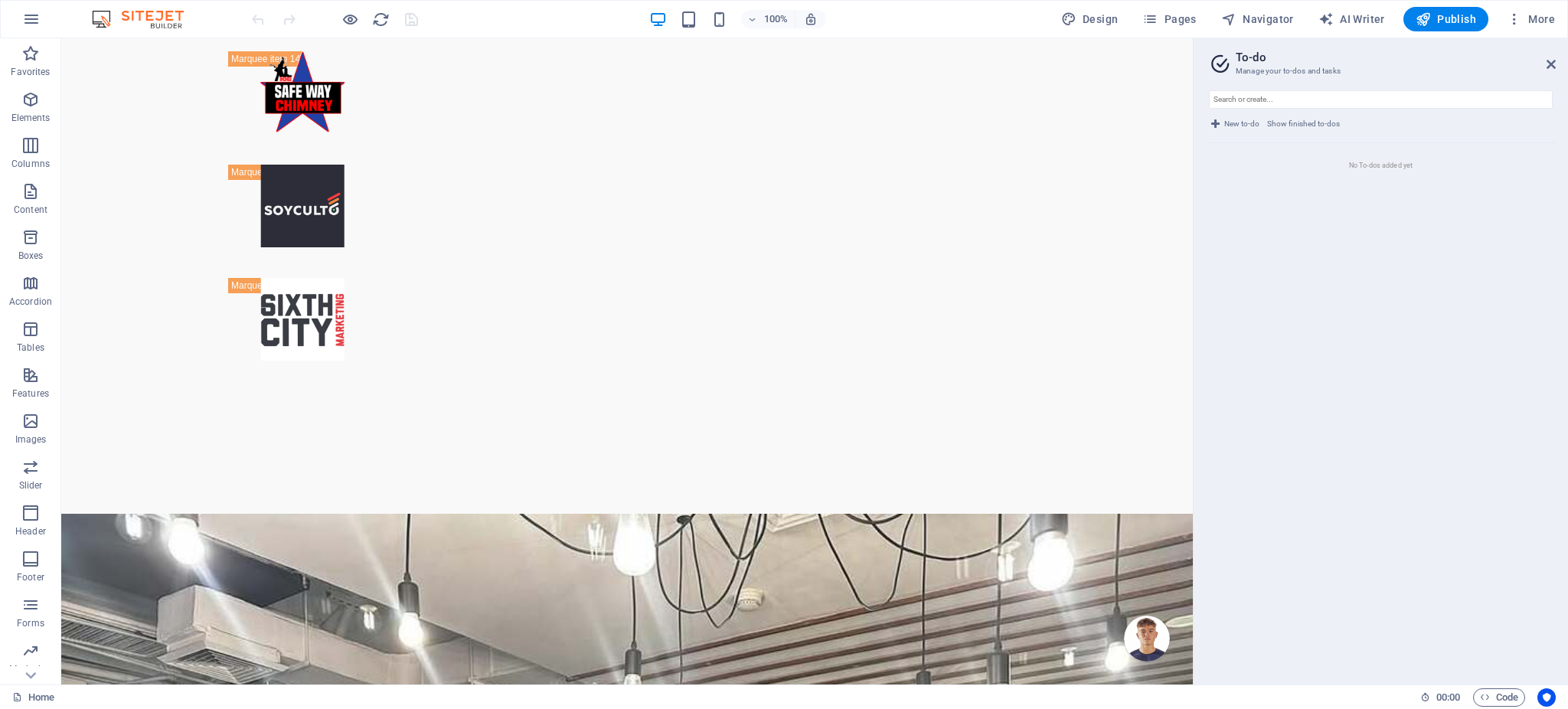
click at [1406, 173] on li "No To-dos added yet" at bounding box center [1381, 165] width 350 height 44
click at [1508, 18] on icon "button" at bounding box center [1515, 20] width 16 height 16
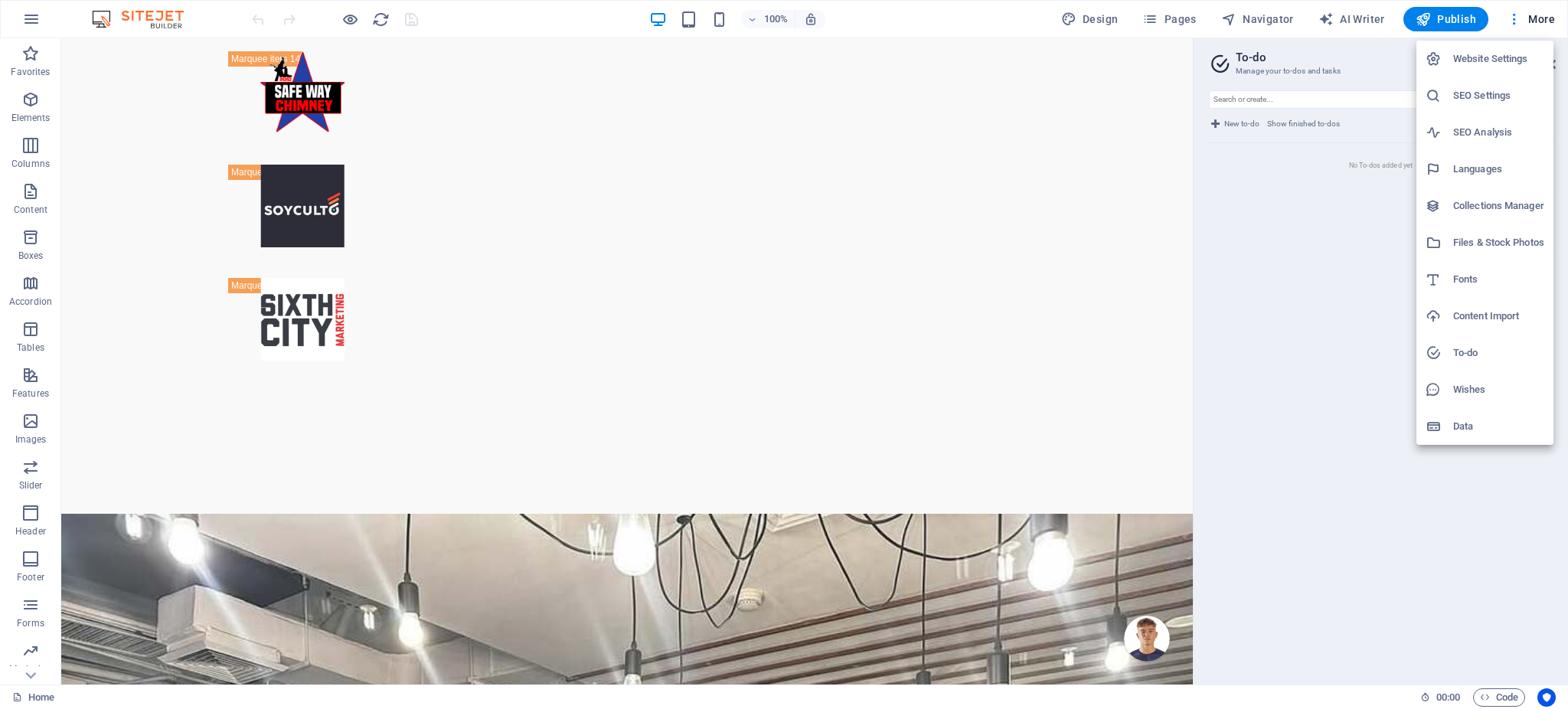
click at [1461, 392] on h6 "Wishes" at bounding box center [1498, 390] width 91 height 19
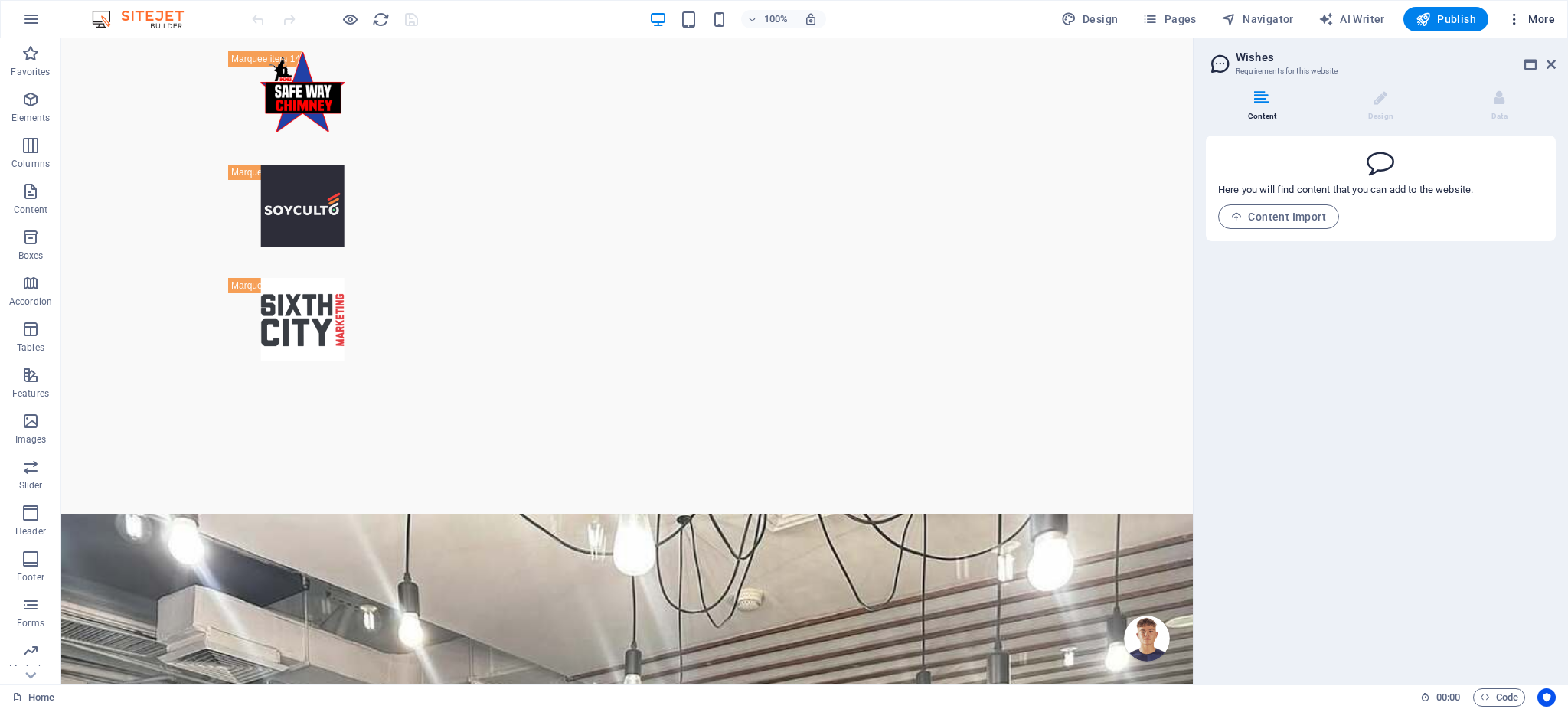
click at [1512, 23] on icon "button" at bounding box center [1515, 20] width 16 height 16
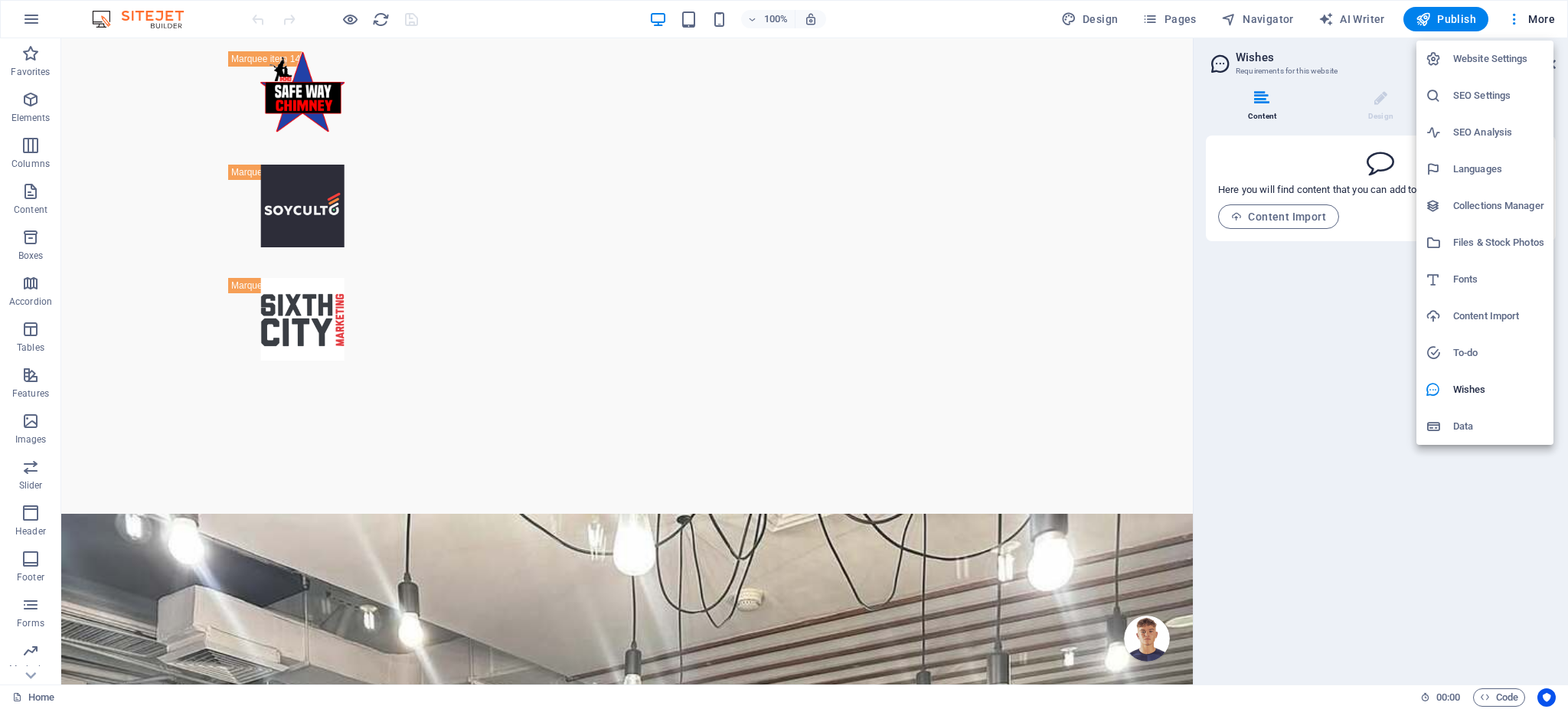
click at [1485, 142] on li "SEO Analysis" at bounding box center [1484, 132] width 137 height 36
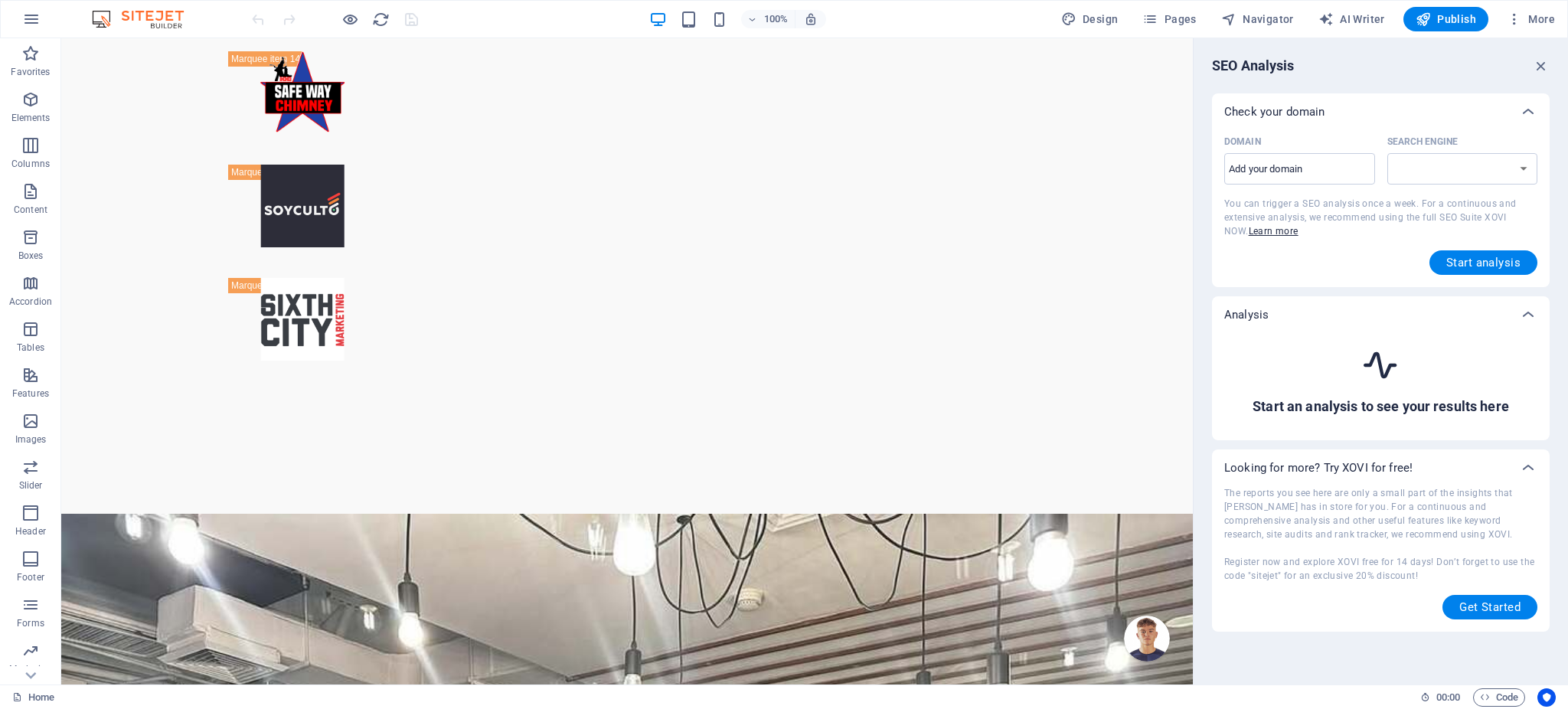
select select "[DOMAIN_NAME]"
click at [1305, 169] on input "Domain ​" at bounding box center [1299, 169] width 151 height 25
type input "PROSPEXIAOUTSOUR"
type input "[DOMAIN_NAME]"
select select "[DOMAIN_NAME]"
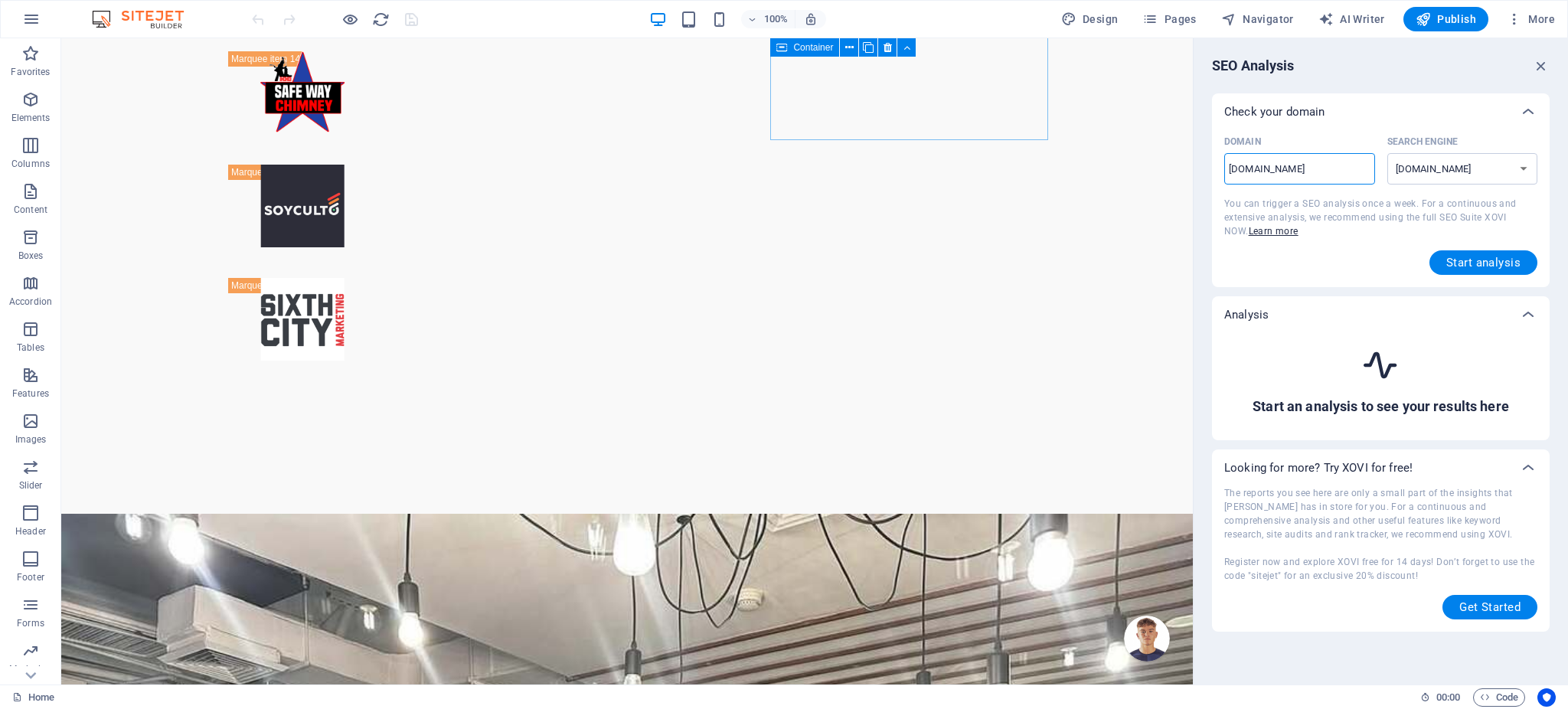
type input "[DOMAIN_NAME]"
select select "[DOMAIN_NAME]"
click at [1490, 258] on span "Start analysis" at bounding box center [1482, 262] width 74 height 12
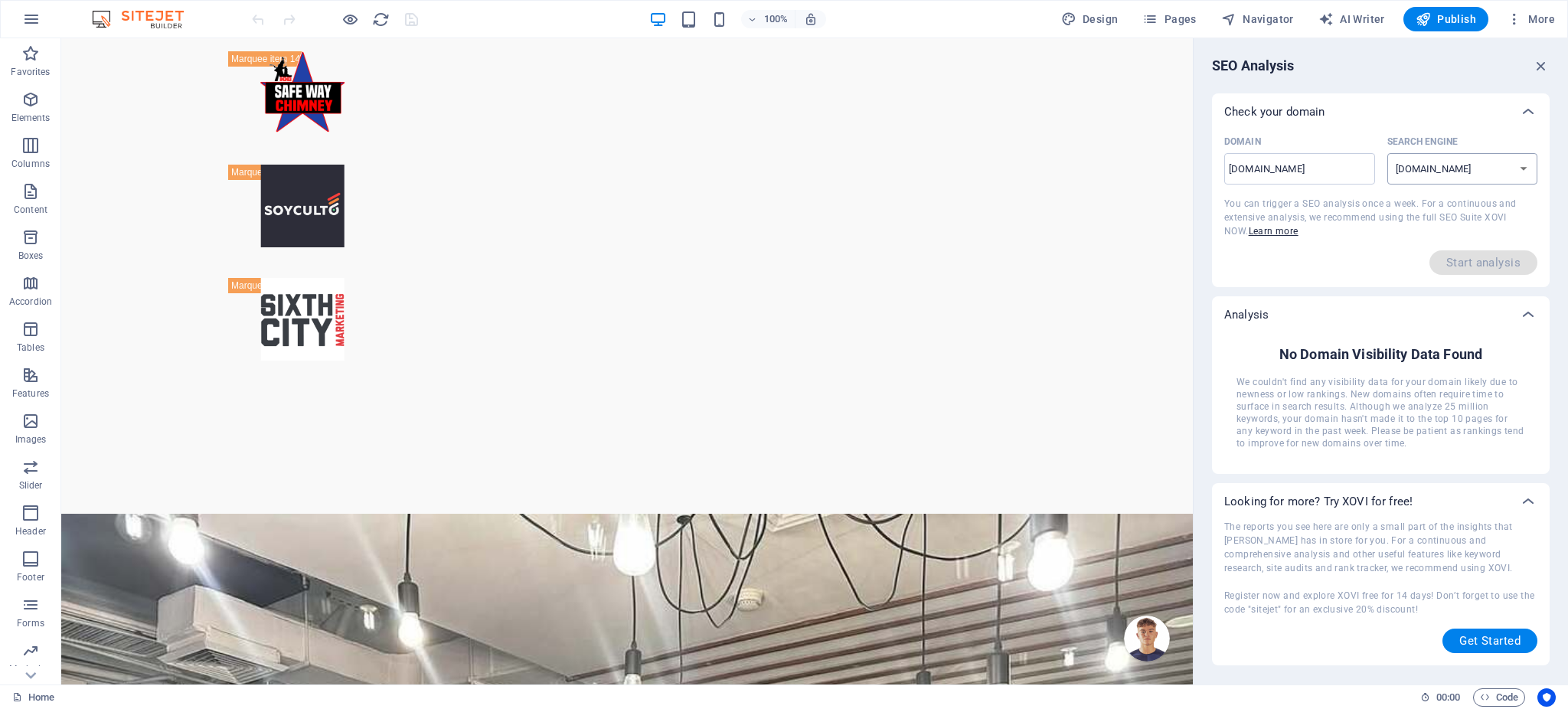
click at [1429, 163] on select "[DOMAIN_NAME] [DOMAIN_NAME] [DOMAIN_NAME] [DOMAIN_NAME] [DOMAIN_NAME] [DOMAIN_N…" at bounding box center [1462, 169] width 151 height 32
drag, startPoint x: 1439, startPoint y: 167, endPoint x: 1430, endPoint y: 166, distance: 9.1
click at [1439, 167] on select "[DOMAIN_NAME] [DOMAIN_NAME] [DOMAIN_NAME] [DOMAIN_NAME] [DOMAIN_NAME] [DOMAIN_N…" at bounding box center [1462, 169] width 151 height 32
drag, startPoint x: 1327, startPoint y: 177, endPoint x: 1360, endPoint y: 175, distance: 33.1
click at [1360, 175] on input "[DOMAIN_NAME]" at bounding box center [1299, 169] width 151 height 25
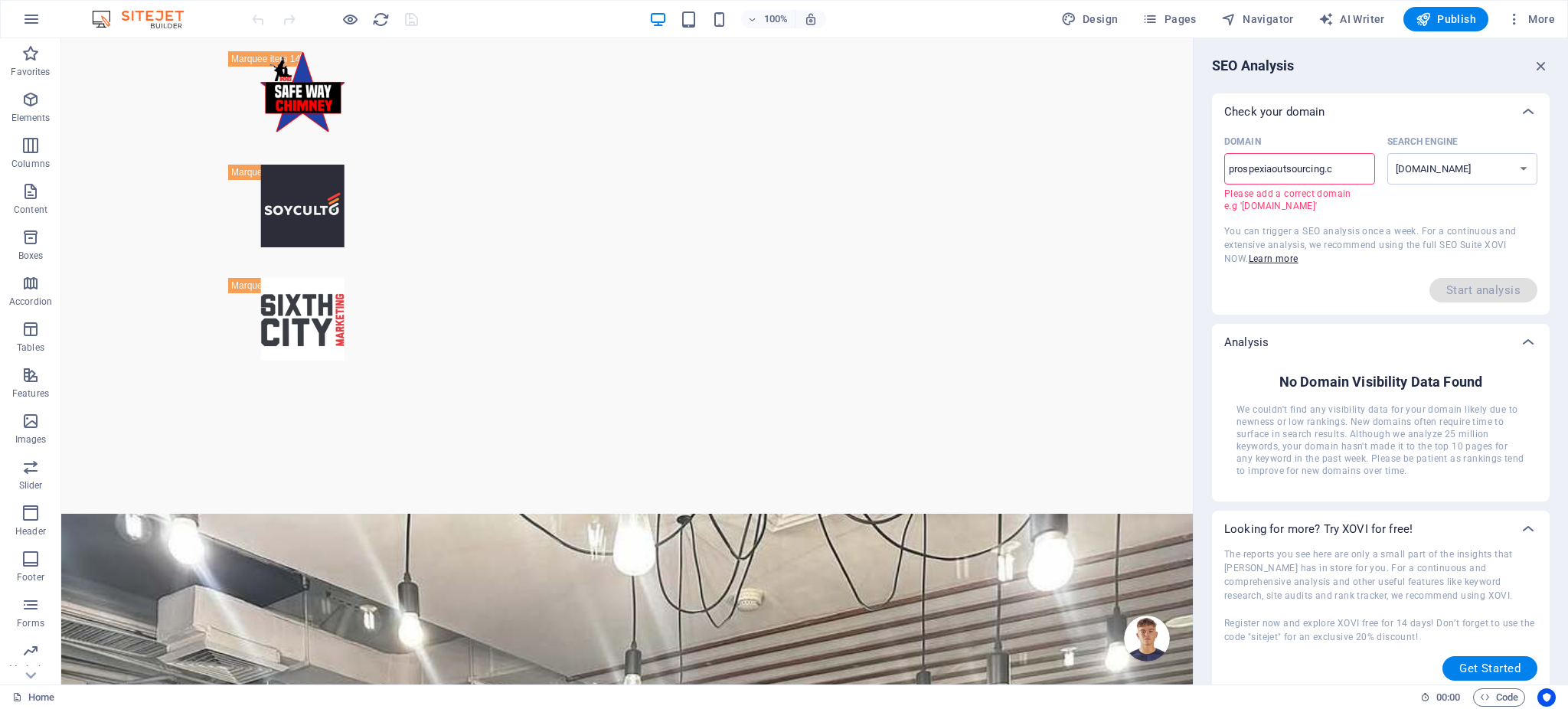
type input "[DOMAIN_NAME]"
select select "[DOMAIN_NAME]"
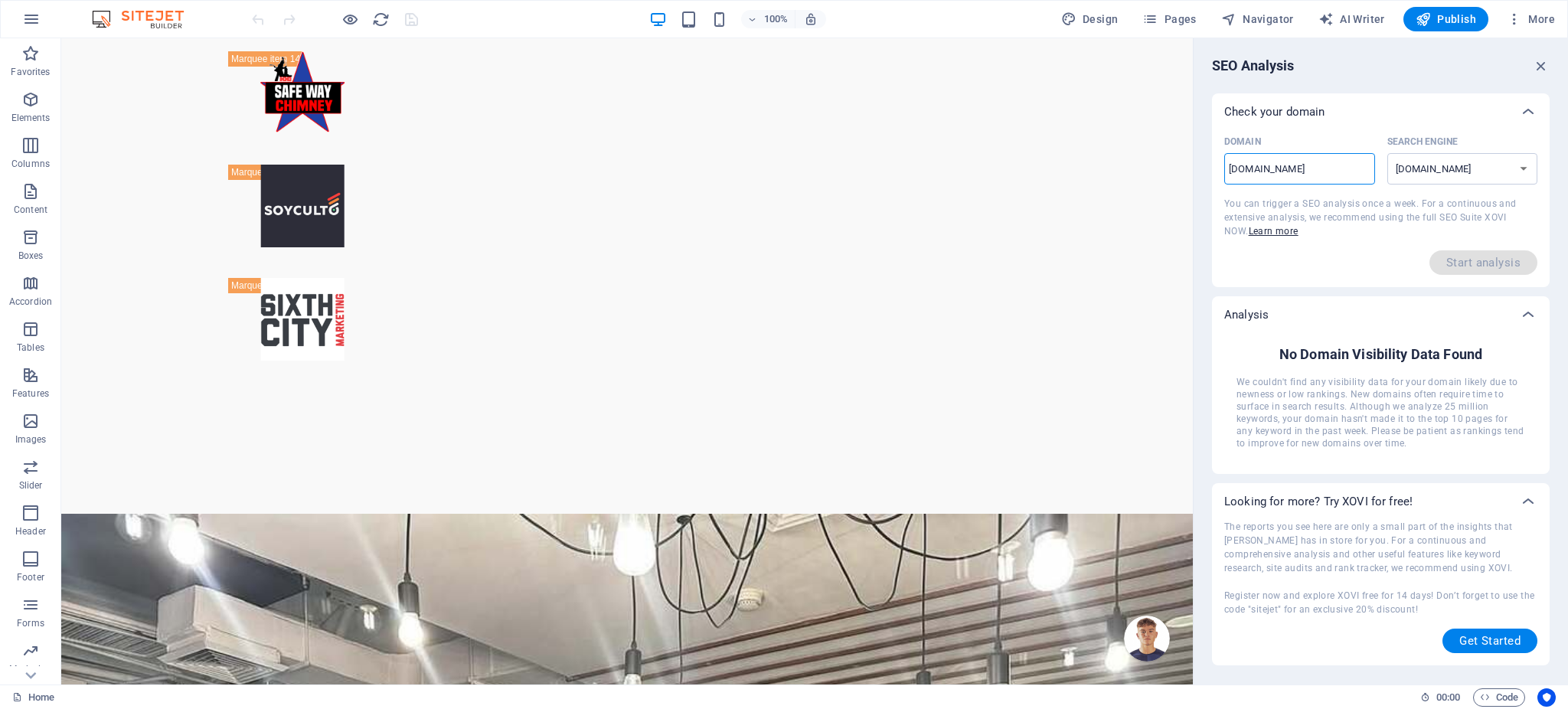
type input "[DOMAIN_NAME]"
select select "[DOMAIN_NAME]"
click at [1400, 224] on div "Domain [DOMAIN_NAME] ​ Search Engine [DOMAIN_NAME] [DOMAIN_NAME] [DOMAIN_NAME] …" at bounding box center [1381, 202] width 314 height 145
click at [1546, 61] on icon "button" at bounding box center [1540, 65] width 17 height 17
